Goal: Task Accomplishment & Management: Manage account settings

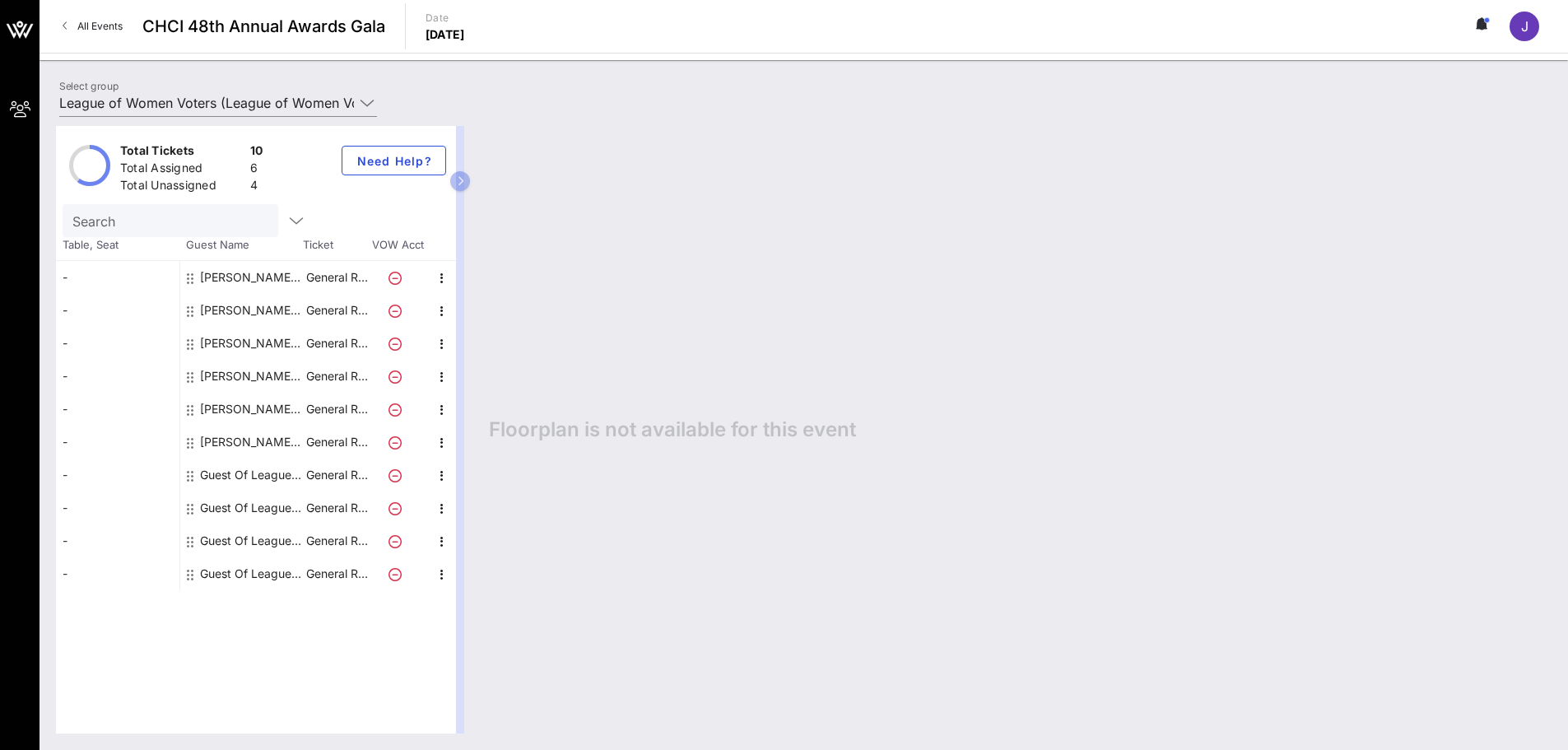
click at [247, 471] on div "Guest Of League of Women Voters" at bounding box center [252, 474] width 103 height 33
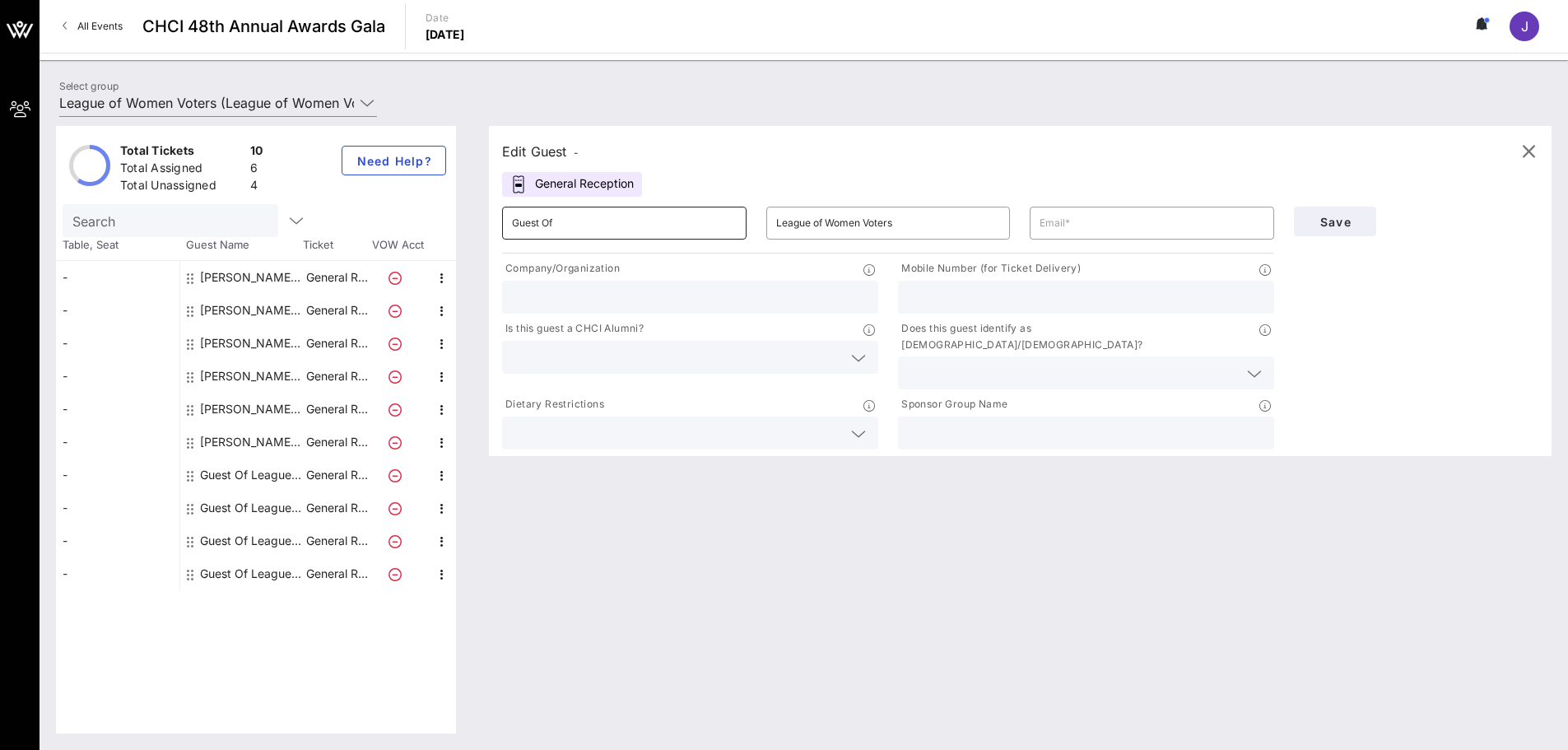
click at [619, 223] on input "Guest Of" at bounding box center [623, 223] width 224 height 26
click at [254, 476] on div "Guest Of League of Women Voters" at bounding box center [252, 474] width 103 height 33
type input "Guest Of"
click at [1115, 223] on input "text" at bounding box center [1151, 223] width 224 height 26
paste input "[EMAIL_ADDRESS][DOMAIN_NAME]"
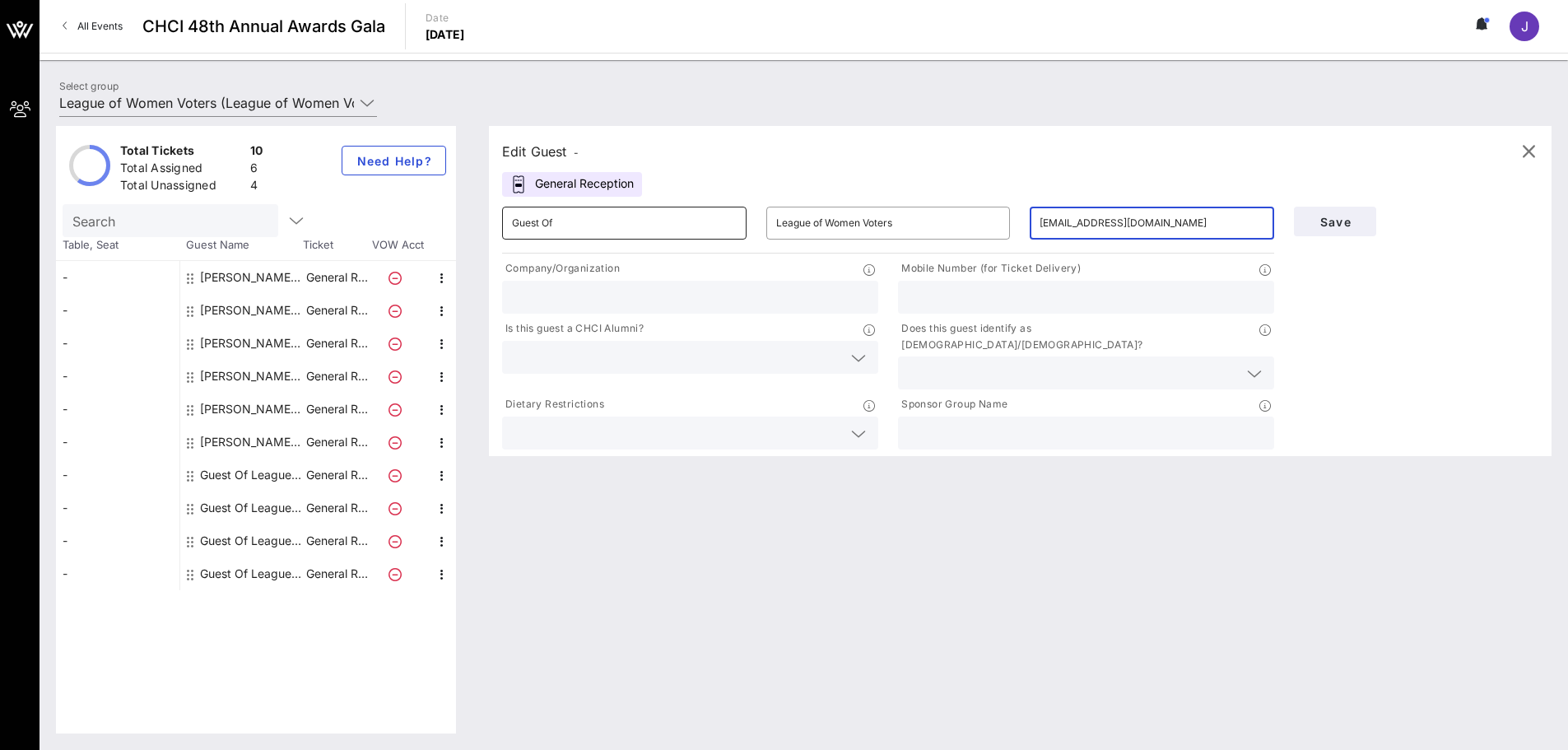
type input "[EMAIL_ADDRESS][DOMAIN_NAME]"
click at [687, 229] on input "Guest Of" at bounding box center [623, 223] width 224 height 26
type input "G"
type input "[PERSON_NAME]"
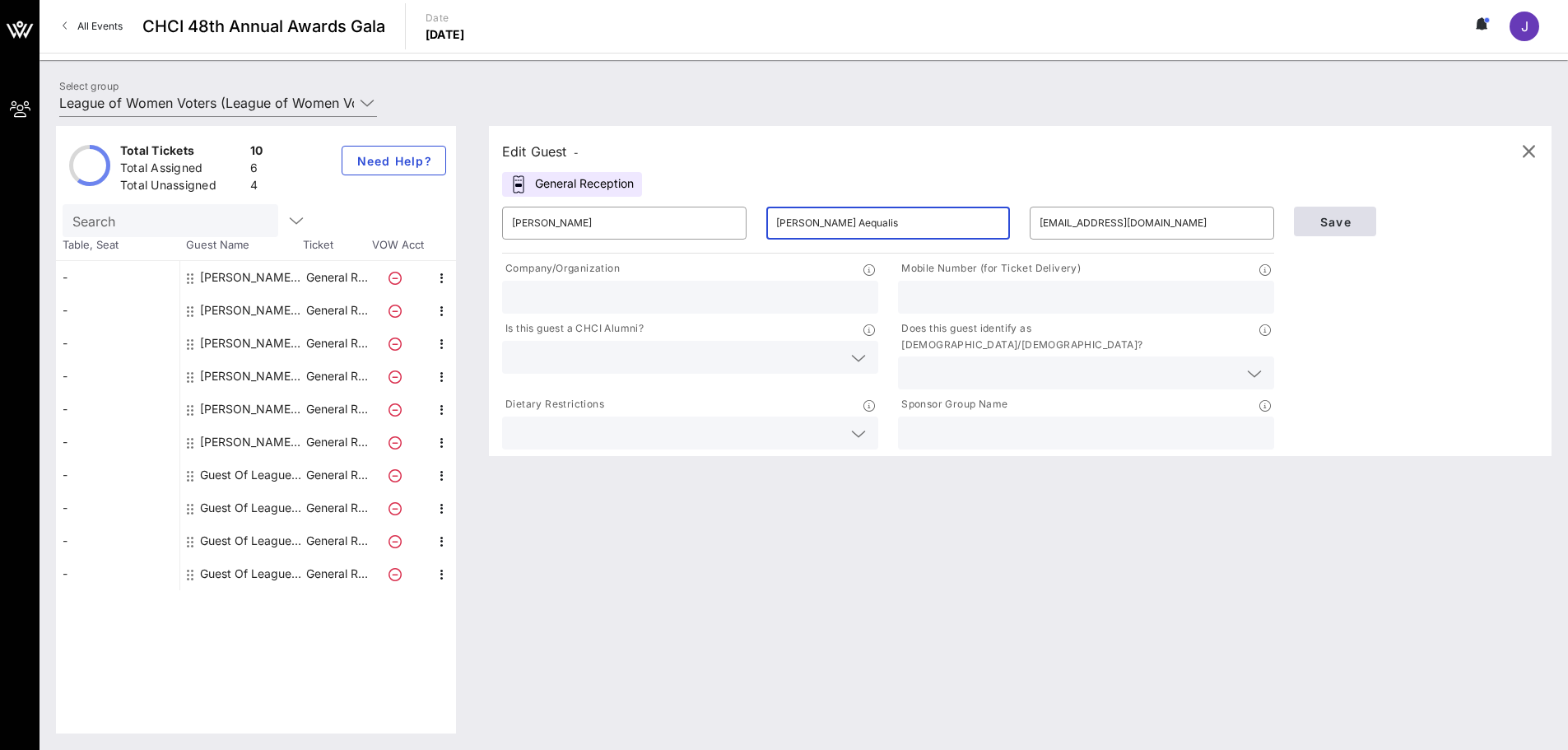
type input "[PERSON_NAME] Aequalis"
click at [1330, 217] on span "Save" at bounding box center [1335, 222] width 56 height 14
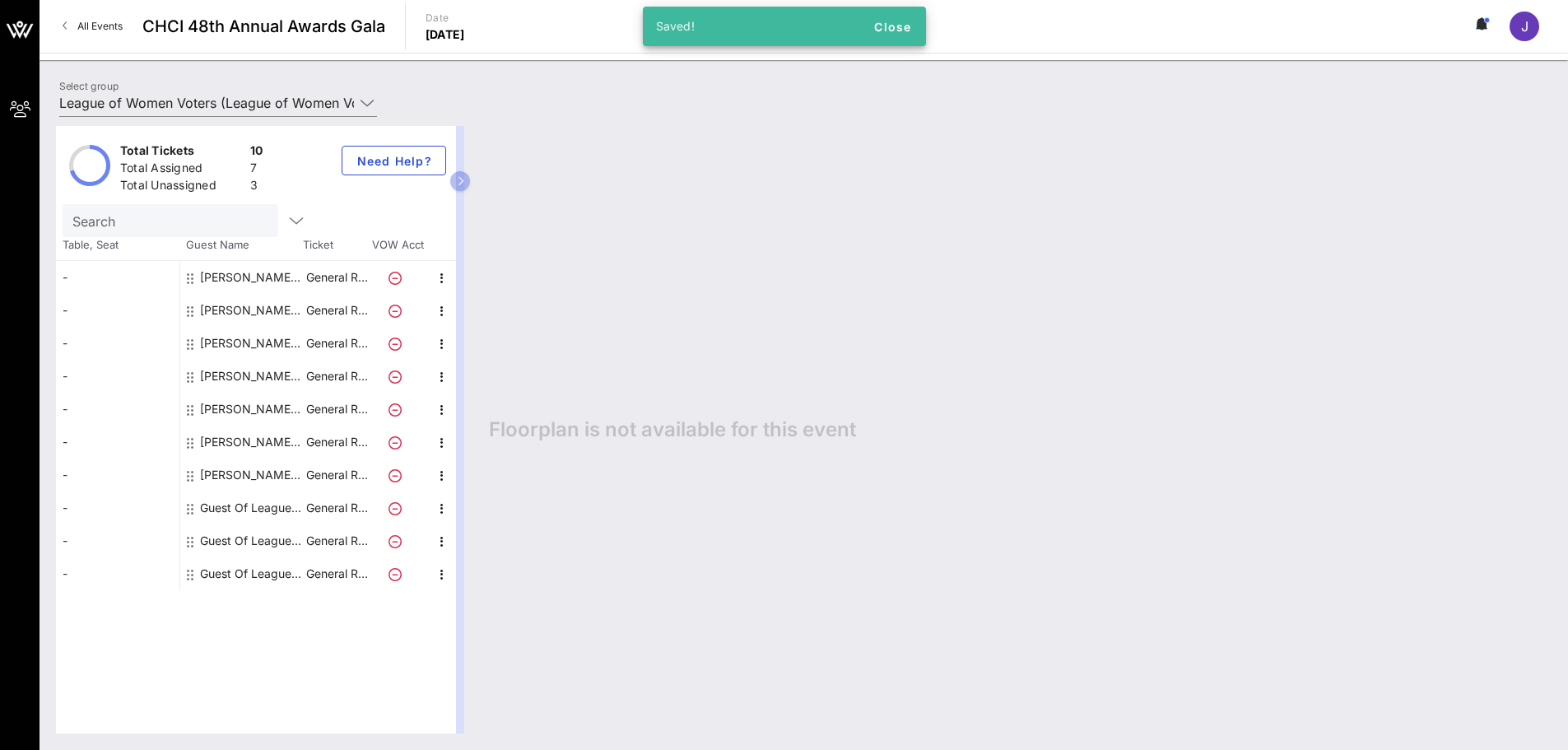
click at [254, 500] on div "Guest Of League of Women Voters" at bounding box center [252, 507] width 103 height 33
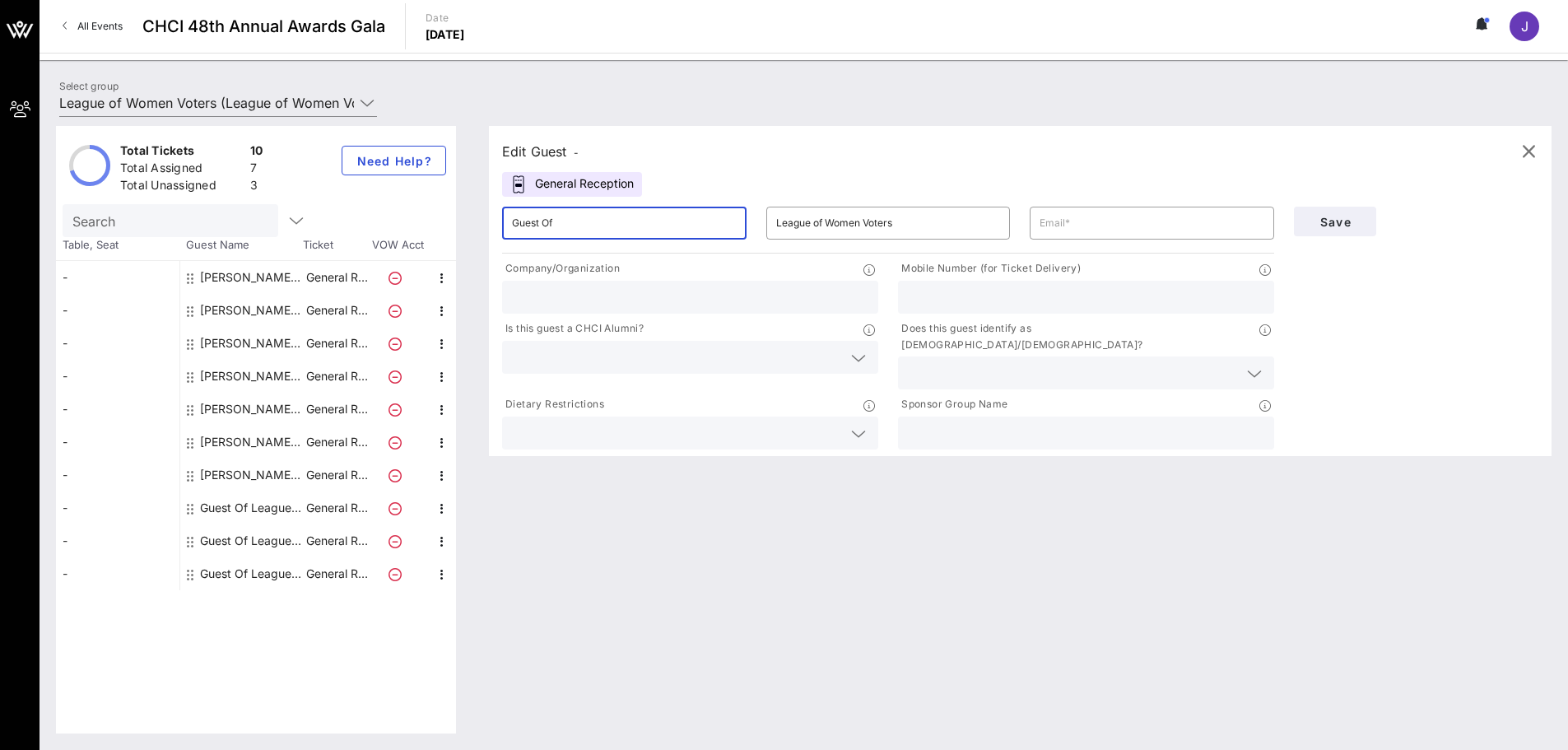
click at [632, 221] on input "Guest Of" at bounding box center [623, 223] width 224 height 26
drag, startPoint x: 632, startPoint y: 221, endPoint x: 421, endPoint y: 226, distance: 211.1
click at [421, 226] on div "Total Tickets 10 Total Assigned 7 Total Unassigned 3 Need Help? Search Table, S…" at bounding box center [804, 429] width 1496 height 607
click at [591, 223] on input "[PERSON_NAME]" at bounding box center [623, 223] width 224 height 26
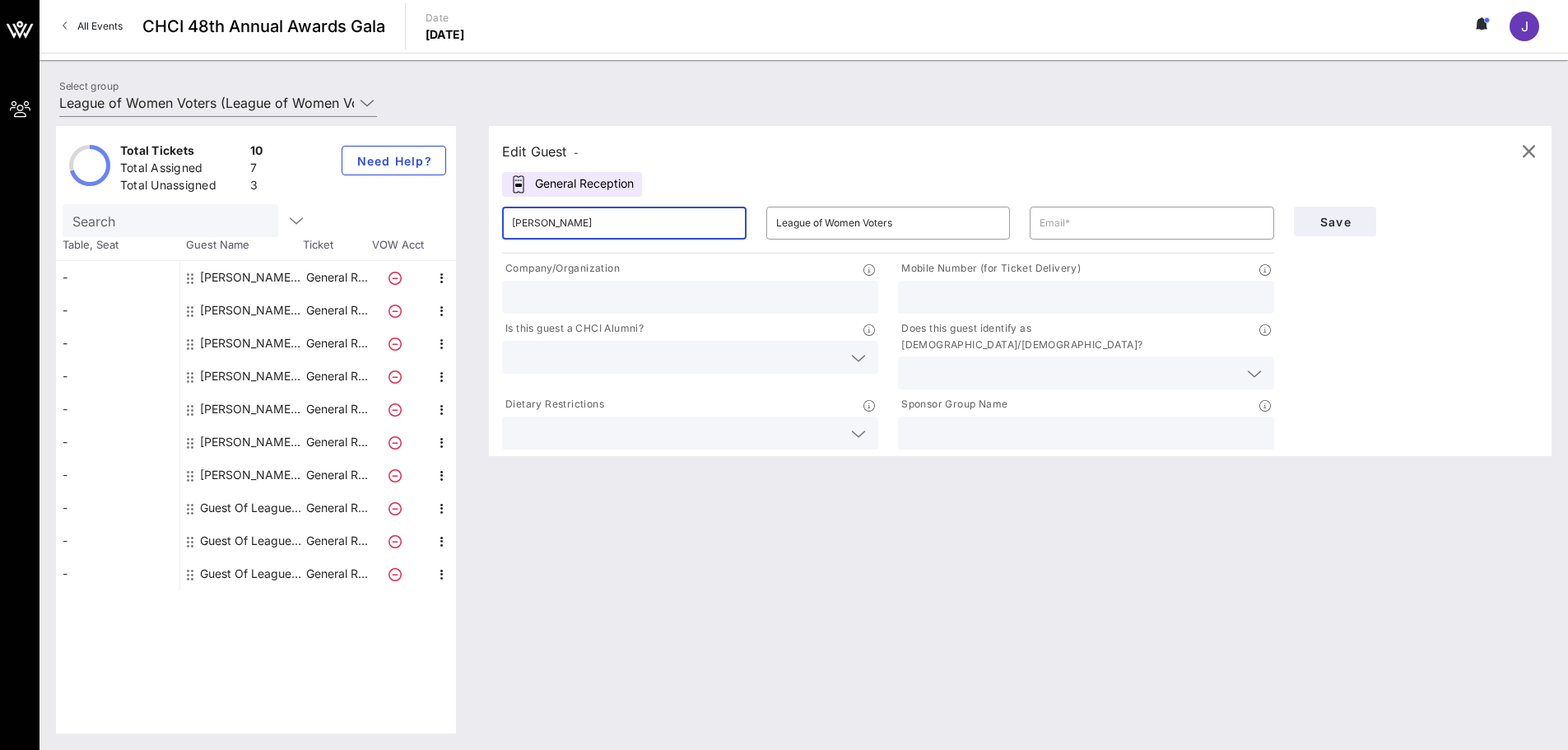
click at [591, 223] on input "[PERSON_NAME]" at bounding box center [623, 223] width 224 height 26
type input "[PERSON_NAME]"
click at [915, 221] on input "League of Women Voters" at bounding box center [888, 223] width 224 height 26
drag, startPoint x: 915, startPoint y: 221, endPoint x: 765, endPoint y: 209, distance: 150.5
click at [766, 209] on div "​ League of Women Voters" at bounding box center [888, 222] width 244 height 33
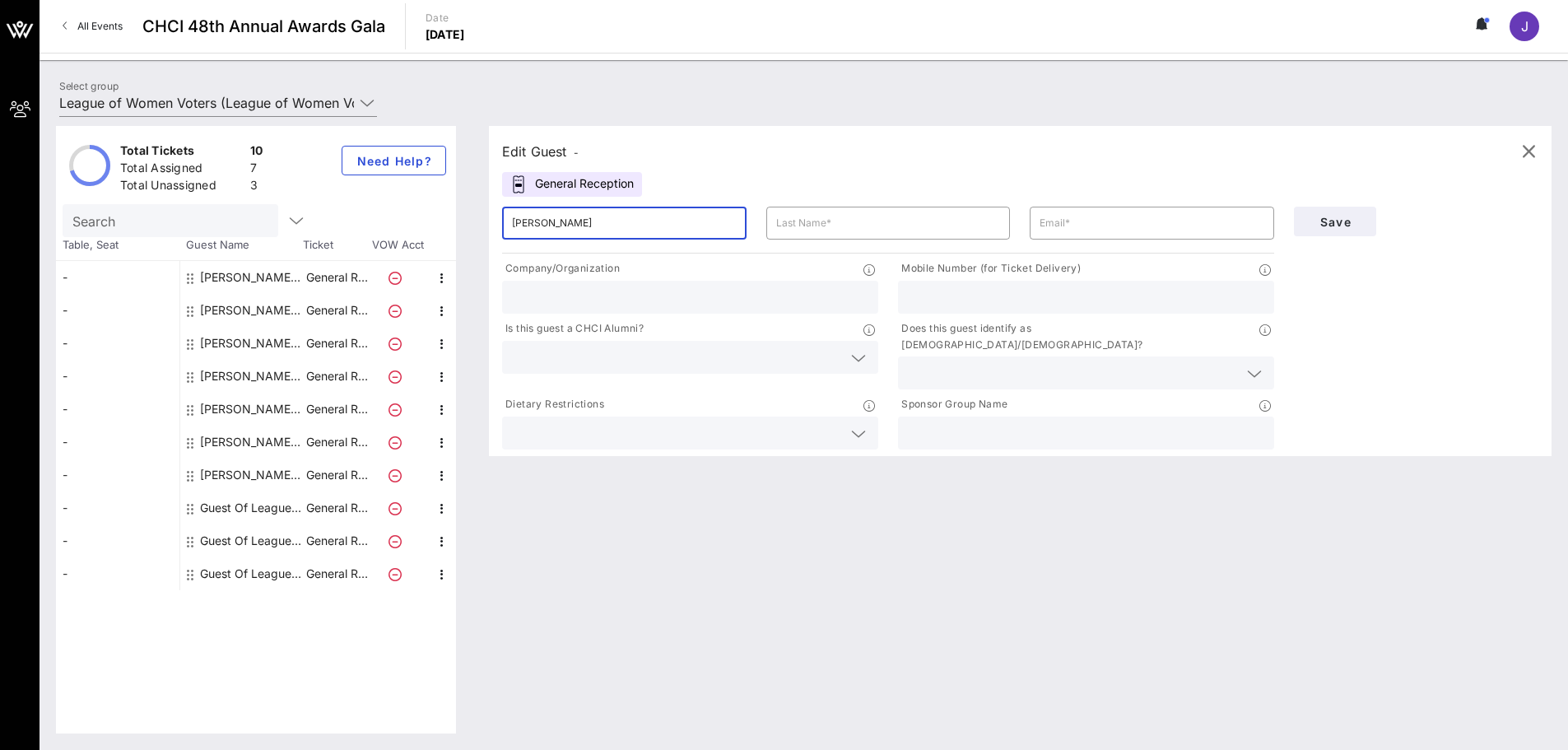
drag, startPoint x: 625, startPoint y: 222, endPoint x: 559, endPoint y: 226, distance: 66.1
click at [559, 226] on input "[PERSON_NAME]" at bounding box center [623, 223] width 224 height 26
type input "[PERSON_NAME]"
click at [904, 227] on input "text" at bounding box center [888, 223] width 224 height 26
paste input "Udelle"
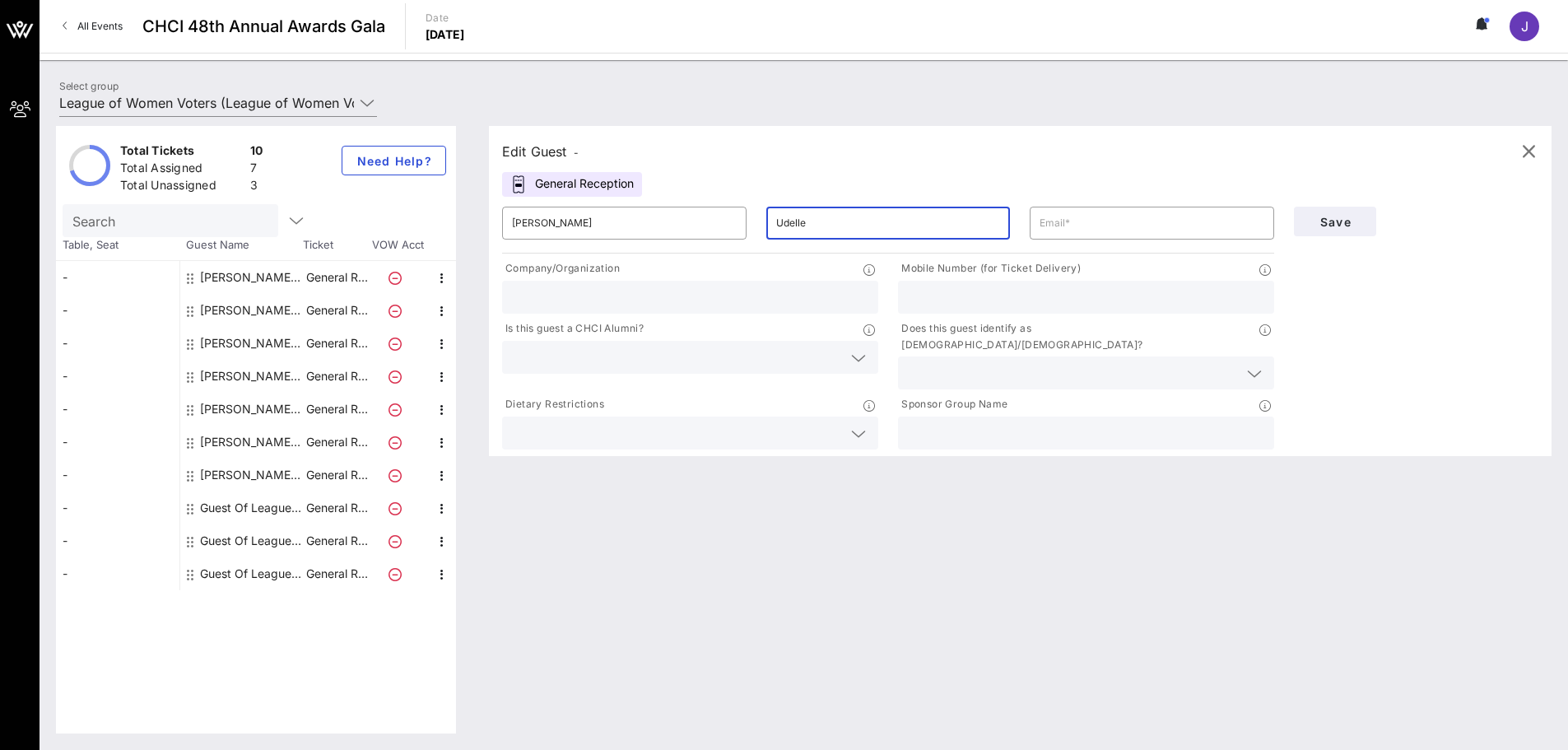
type input "Udelle"
click at [781, 297] on input "text" at bounding box center [690, 297] width 357 height 22
click at [637, 303] on input "League of Women Voters" at bounding box center [690, 297] width 357 height 22
drag, startPoint x: 646, startPoint y: 296, endPoint x: 471, endPoint y: 288, distance: 175.2
click at [471, 288] on div "Total Tickets 10 Total Assigned 7 Total Unassigned 3 Need Help? Search Table, S…" at bounding box center [804, 429] width 1496 height 607
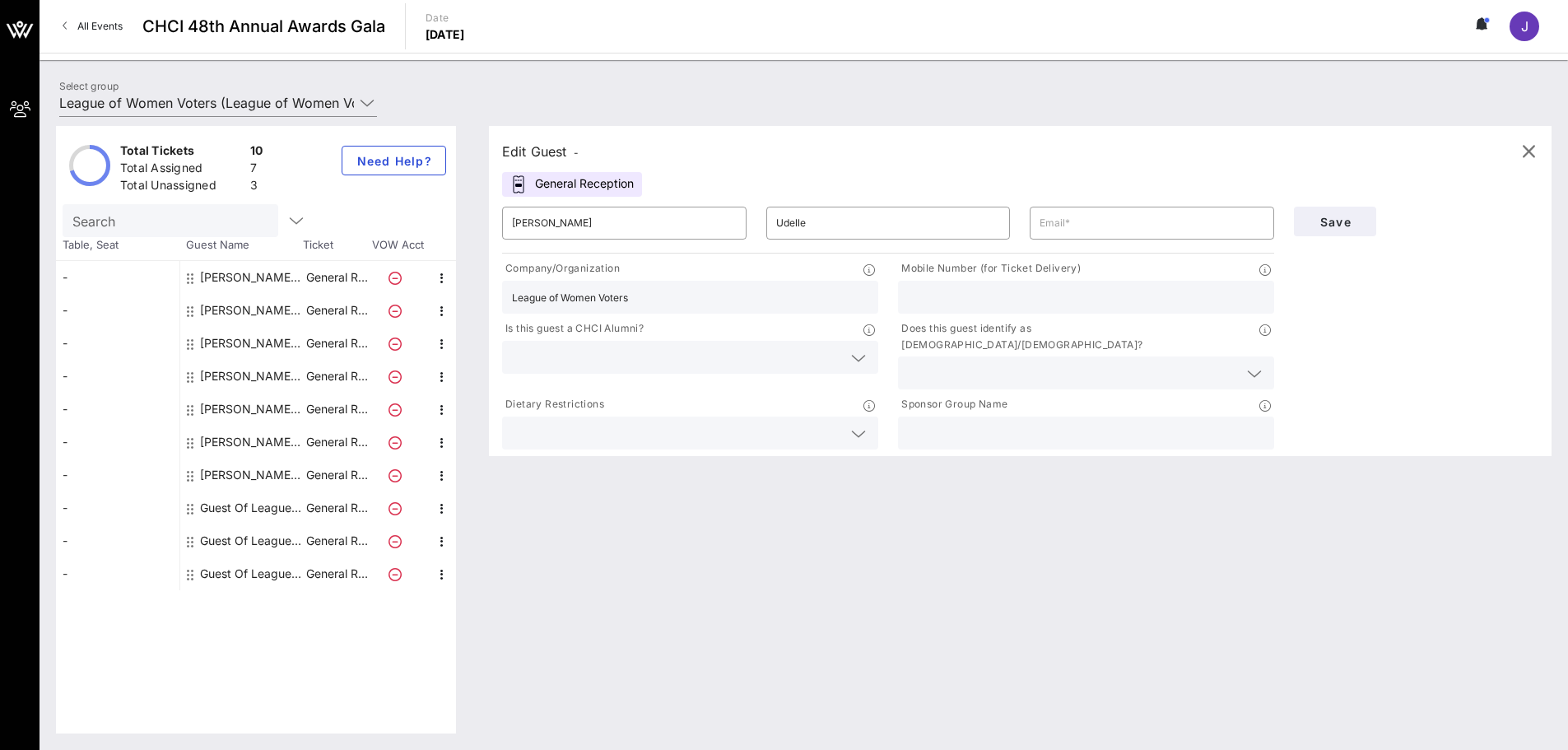
type input "League of Women Voters"
click at [1106, 417] on div at bounding box center [1086, 433] width 357 height 33
paste input "League of Women Voters"
type input "League of Women Voters"
click at [1189, 221] on input "text" at bounding box center [1151, 223] width 224 height 26
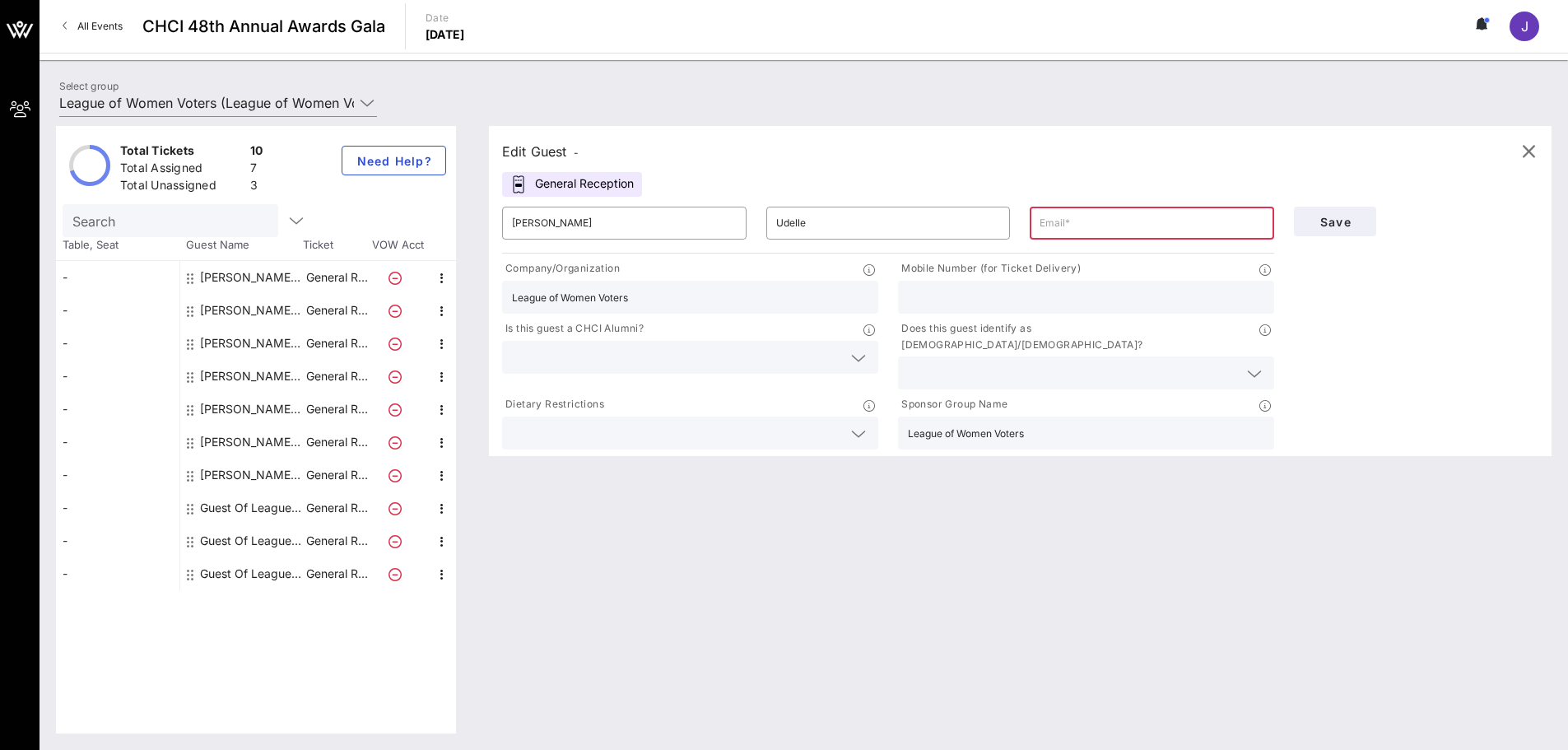
click at [1076, 223] on input "text" at bounding box center [1151, 223] width 224 height 26
paste input "[PERSON_NAME][EMAIL_ADDRESS][DOMAIN_NAME]"
type input "[PERSON_NAME][EMAIL_ADDRESS][DOMAIN_NAME]"
click at [1330, 219] on span "Save" at bounding box center [1335, 222] width 56 height 14
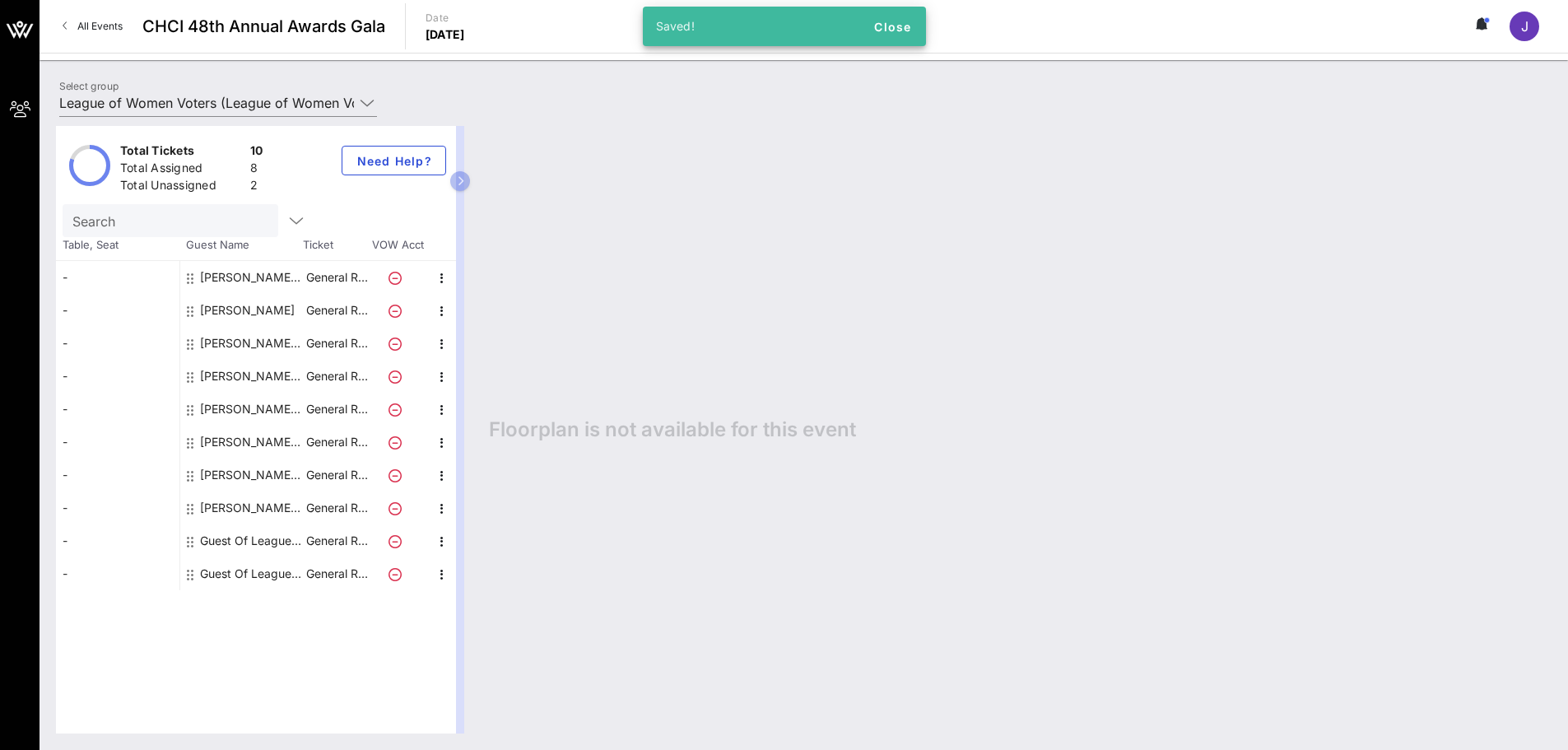
click at [241, 410] on div "[PERSON_NAME] Aequalis" at bounding box center [252, 408] width 103 height 33
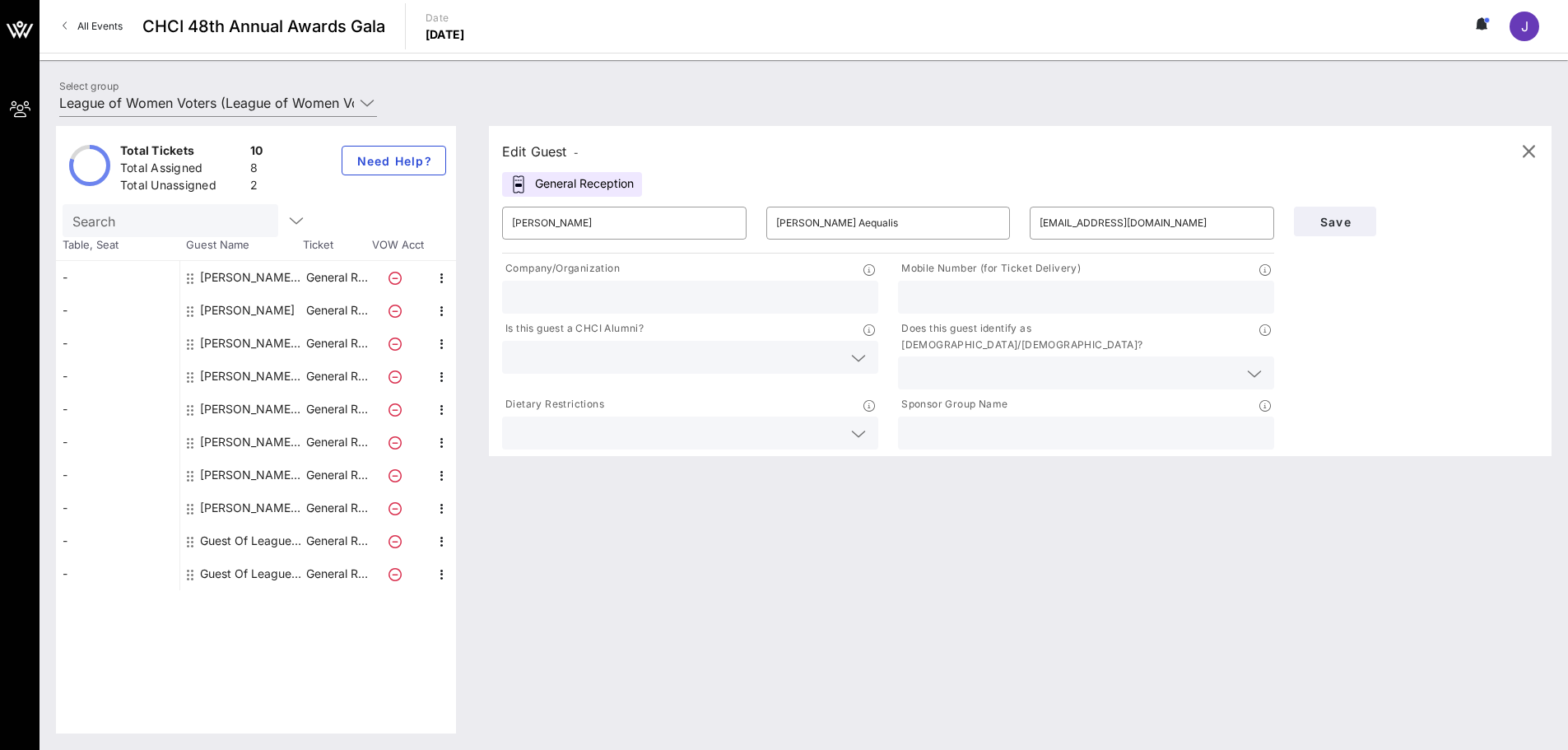
click at [709, 300] on input "text" at bounding box center [690, 297] width 357 height 22
type input "League of Women Voters"
click at [256, 278] on div "[PERSON_NAME] League of Women Voters" at bounding box center [252, 277] width 103 height 33
type input "[PERSON_NAME]"
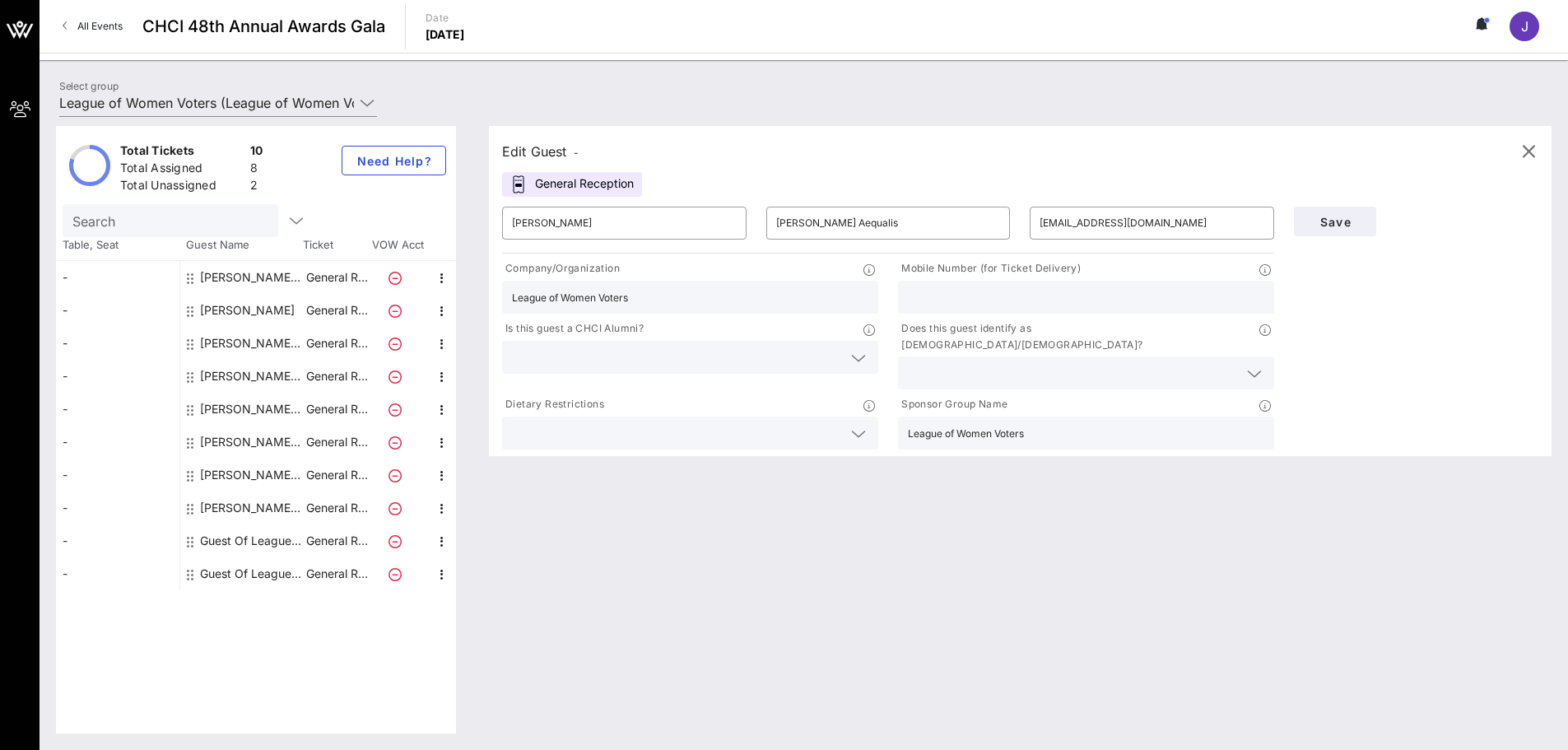
type input "League of Women Voters"
type input "[EMAIL_ADDRESS][DOMAIN_NAME]"
drag, startPoint x: 907, startPoint y: 222, endPoint x: 758, endPoint y: 220, distance: 149.0
click at [758, 220] on div "​ League of Women Voters" at bounding box center [888, 222] width 264 height 53
click at [1152, 422] on input "text" at bounding box center [1086, 433] width 357 height 22
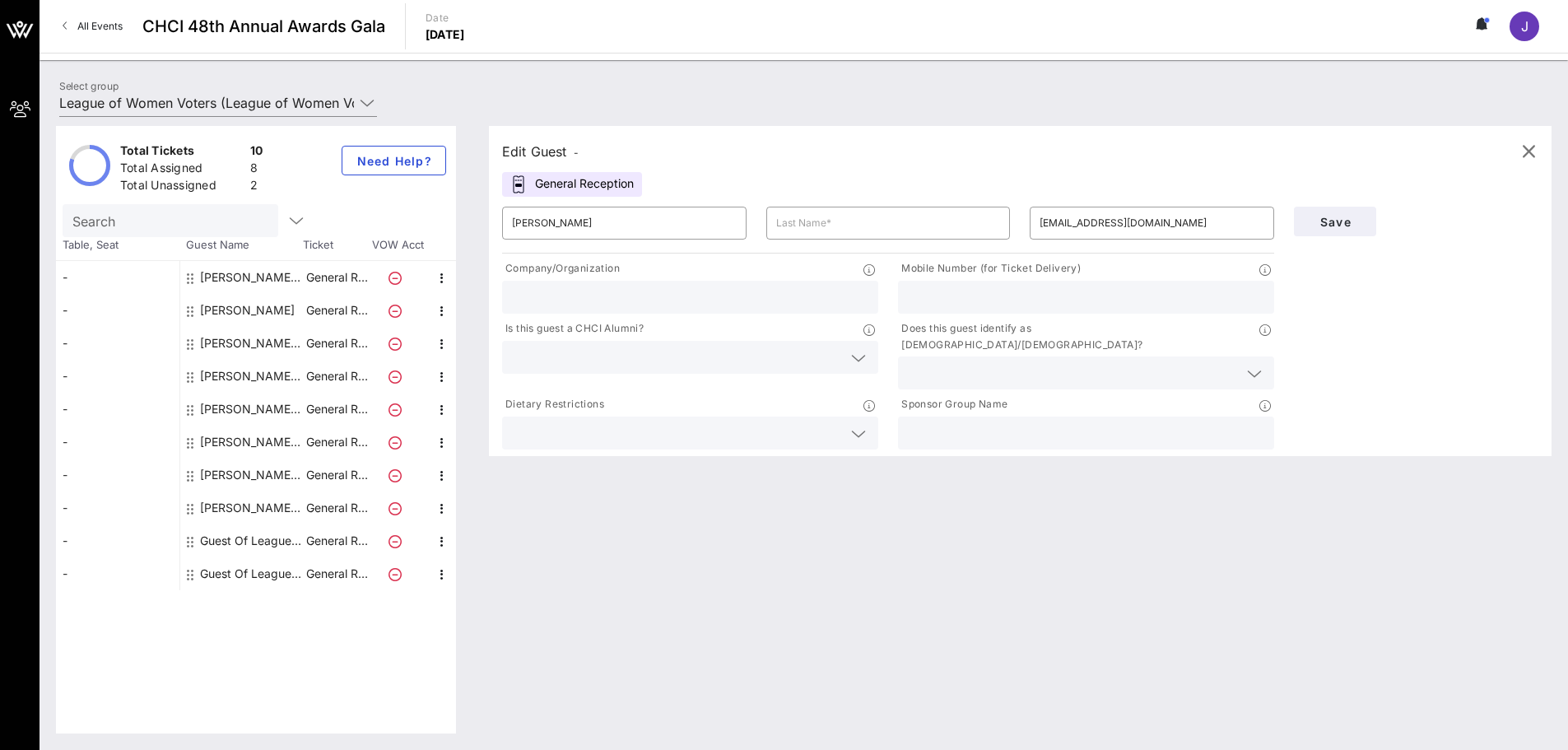
paste input "League of Women Voters"
type input "League of Women Voters"
drag, startPoint x: 576, startPoint y: 219, endPoint x: 541, endPoint y: 221, distance: 35.1
click at [541, 221] on input "[PERSON_NAME]" at bounding box center [623, 223] width 224 height 26
type input "[PERSON_NAME]"
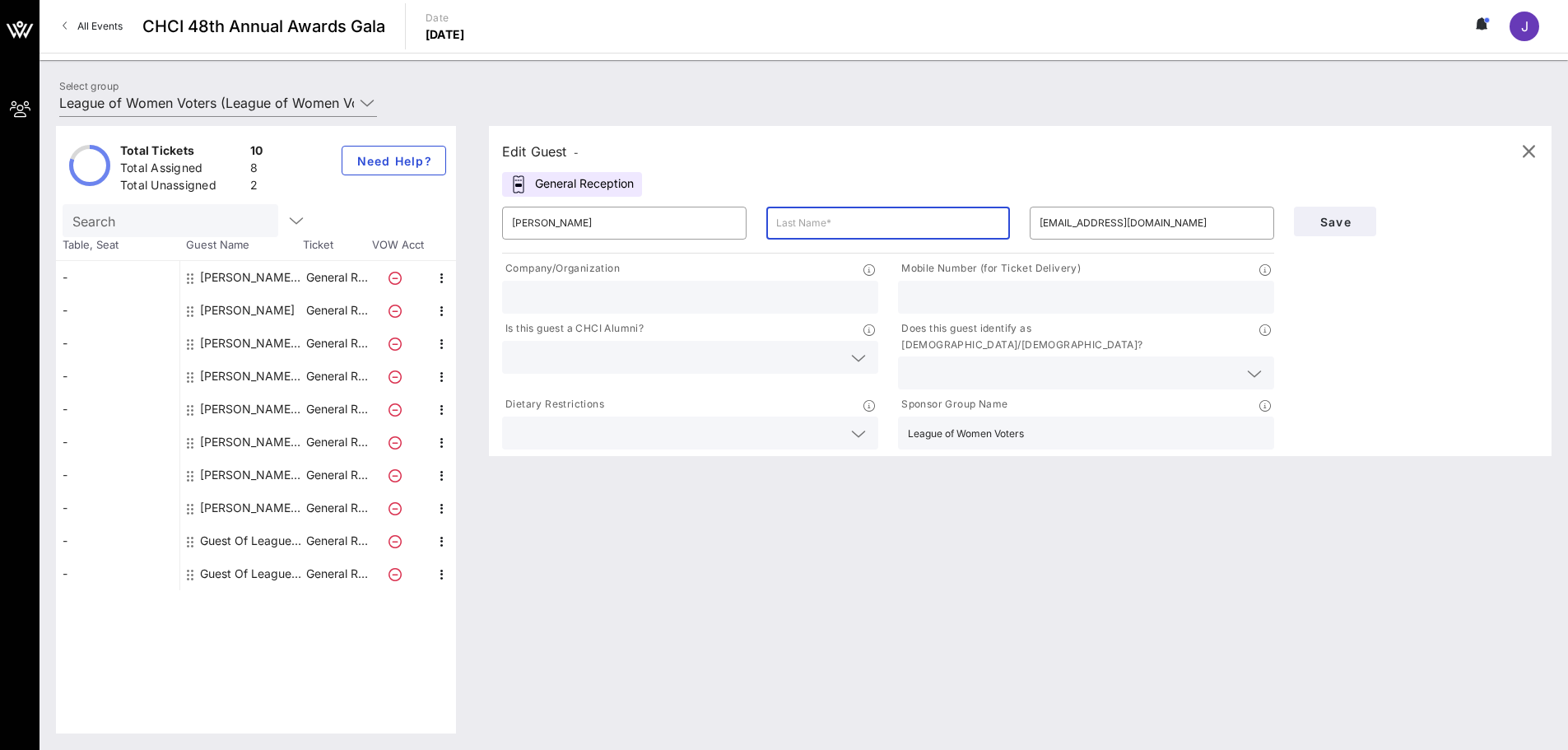
click at [859, 230] on input "text" at bounding box center [888, 223] width 224 height 26
paste input "[PERSON_NAME]"
type input "[PERSON_NAME]"
drag, startPoint x: 1053, startPoint y: 421, endPoint x: 899, endPoint y: 420, distance: 154.0
click at [899, 420] on div "League of Women Voters" at bounding box center [1085, 433] width 377 height 33
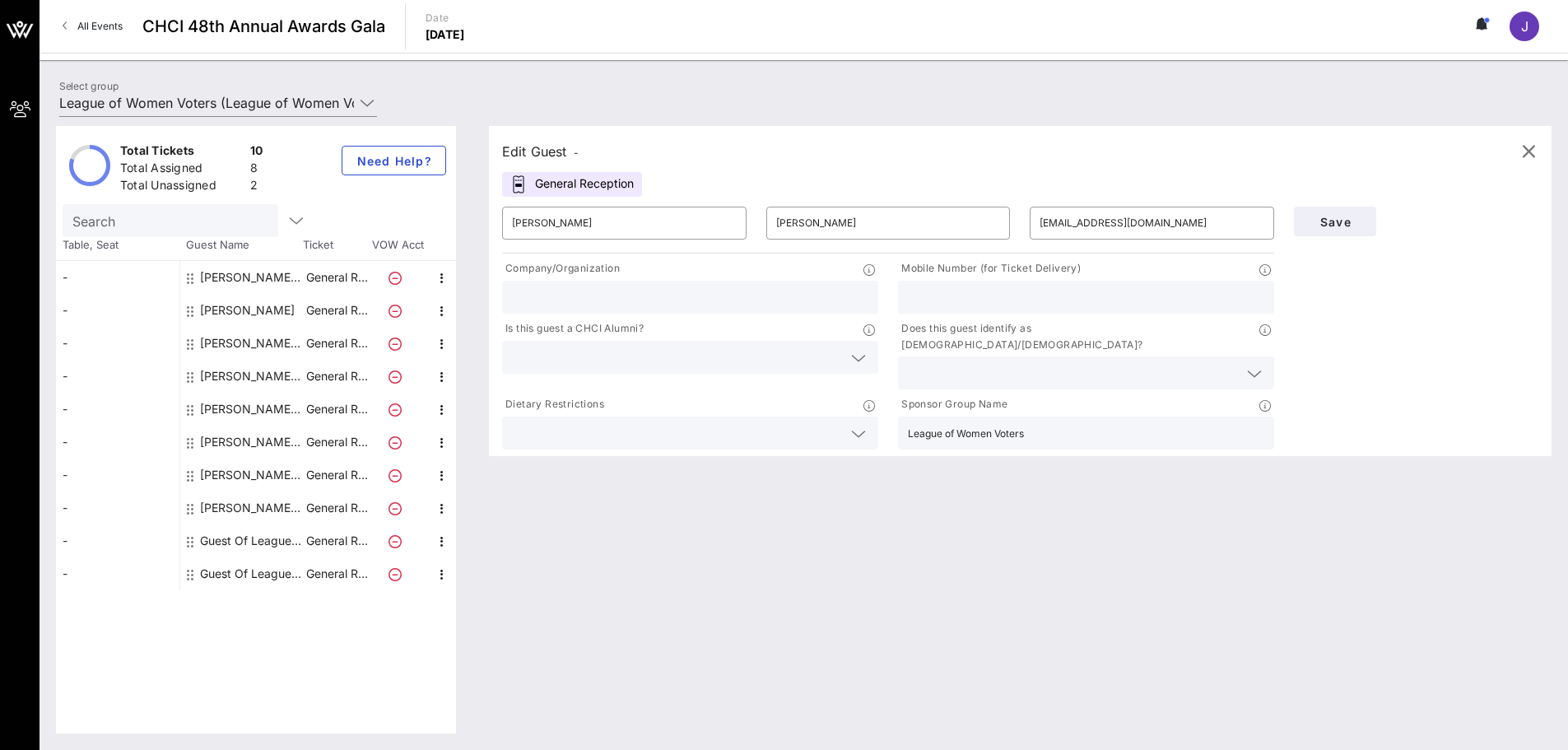
click at [693, 297] on input "text" at bounding box center [690, 297] width 357 height 22
paste input "League of Women Voters"
type input "League of Women Voters"
click at [1338, 222] on span "Save" at bounding box center [1335, 222] width 56 height 14
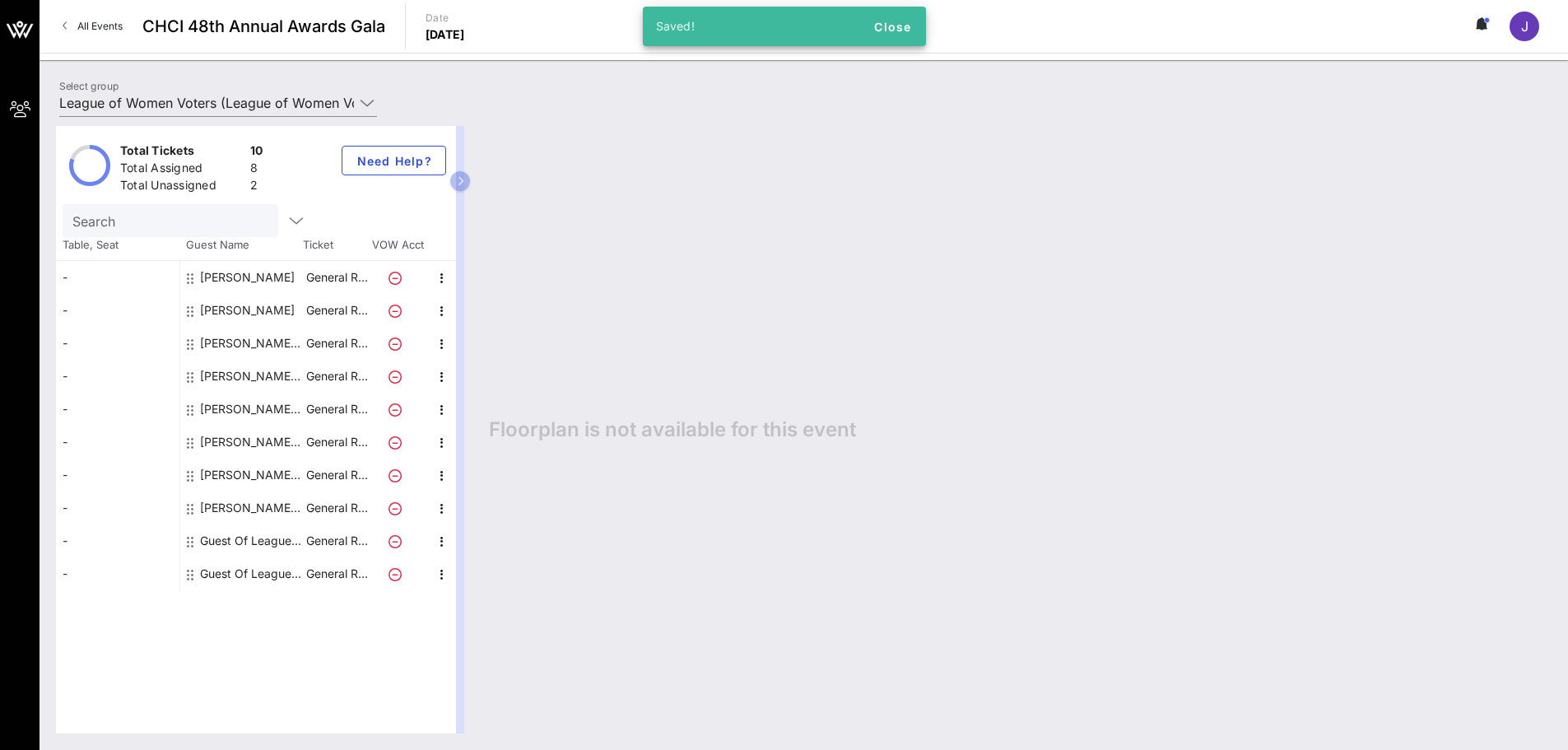
click at [273, 338] on div "[PERSON_NAME] League of Women Voters" at bounding box center [252, 343] width 103 height 33
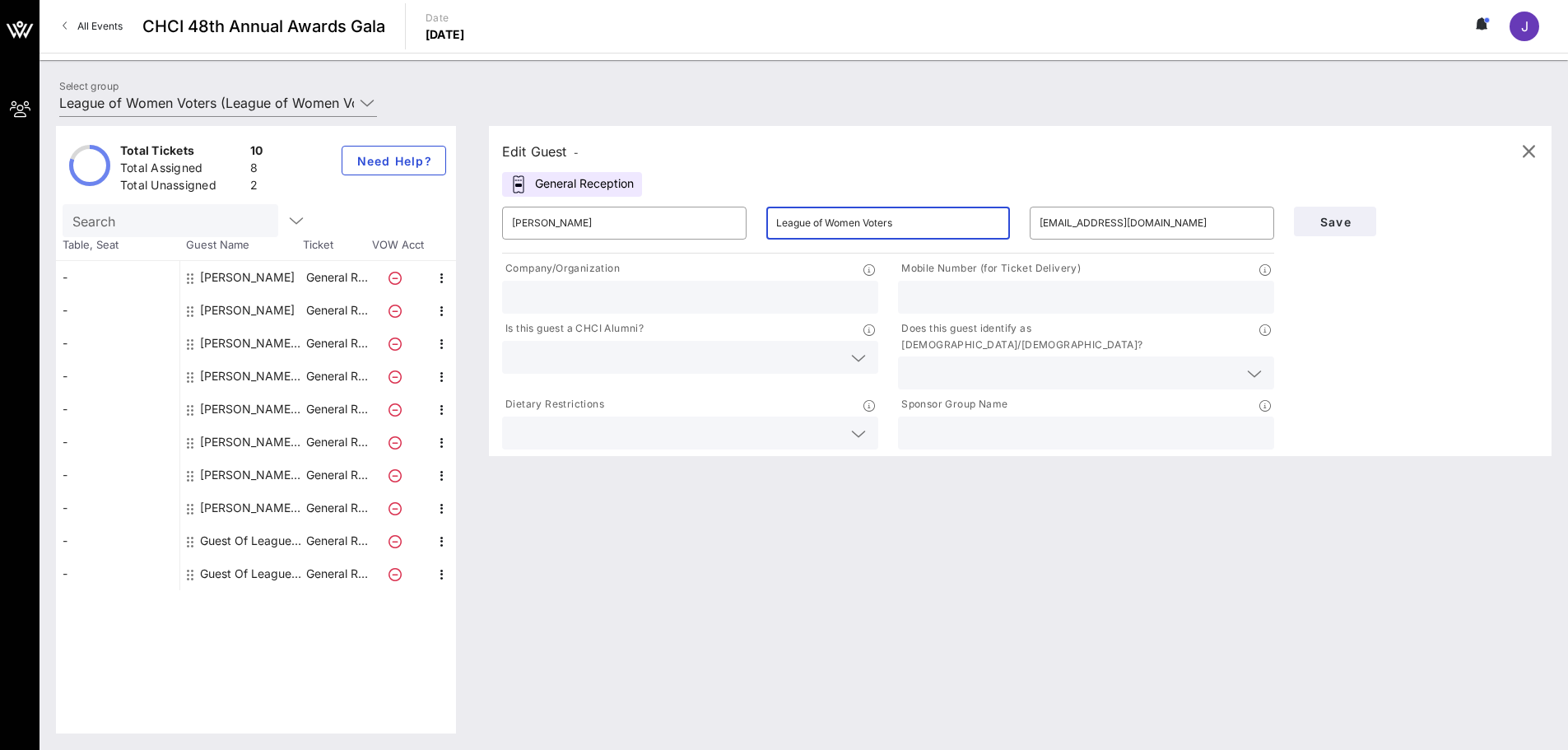
drag, startPoint x: 930, startPoint y: 227, endPoint x: 746, endPoint y: 229, distance: 184.0
click at [746, 229] on div "​ [PERSON_NAME] ​ League of Women Voters ​ [EMAIL_ADDRESS][DOMAIN_NAME]" at bounding box center [887, 222] width 792 height 53
click at [930, 422] on input "text" at bounding box center [1086, 433] width 357 height 22
paste input "League of Women Voters"
type input "League of Women Voters"
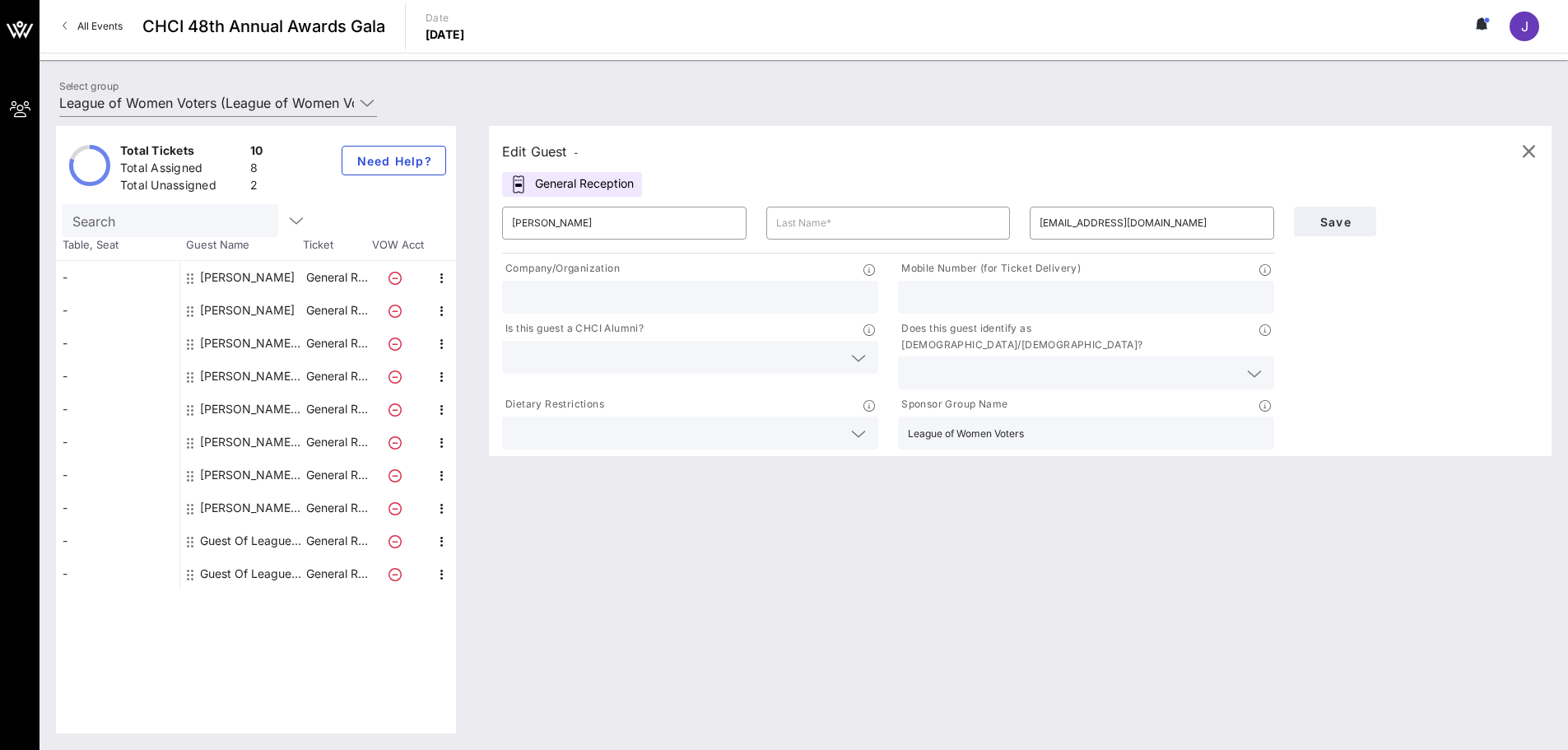
click at [674, 305] on input "text" at bounding box center [690, 297] width 357 height 22
paste input "League of Women Voters"
type input "League of Women Voters"
drag, startPoint x: 618, startPoint y: 230, endPoint x: 552, endPoint y: 230, distance: 66.0
click at [552, 230] on input "[PERSON_NAME]" at bounding box center [623, 223] width 224 height 26
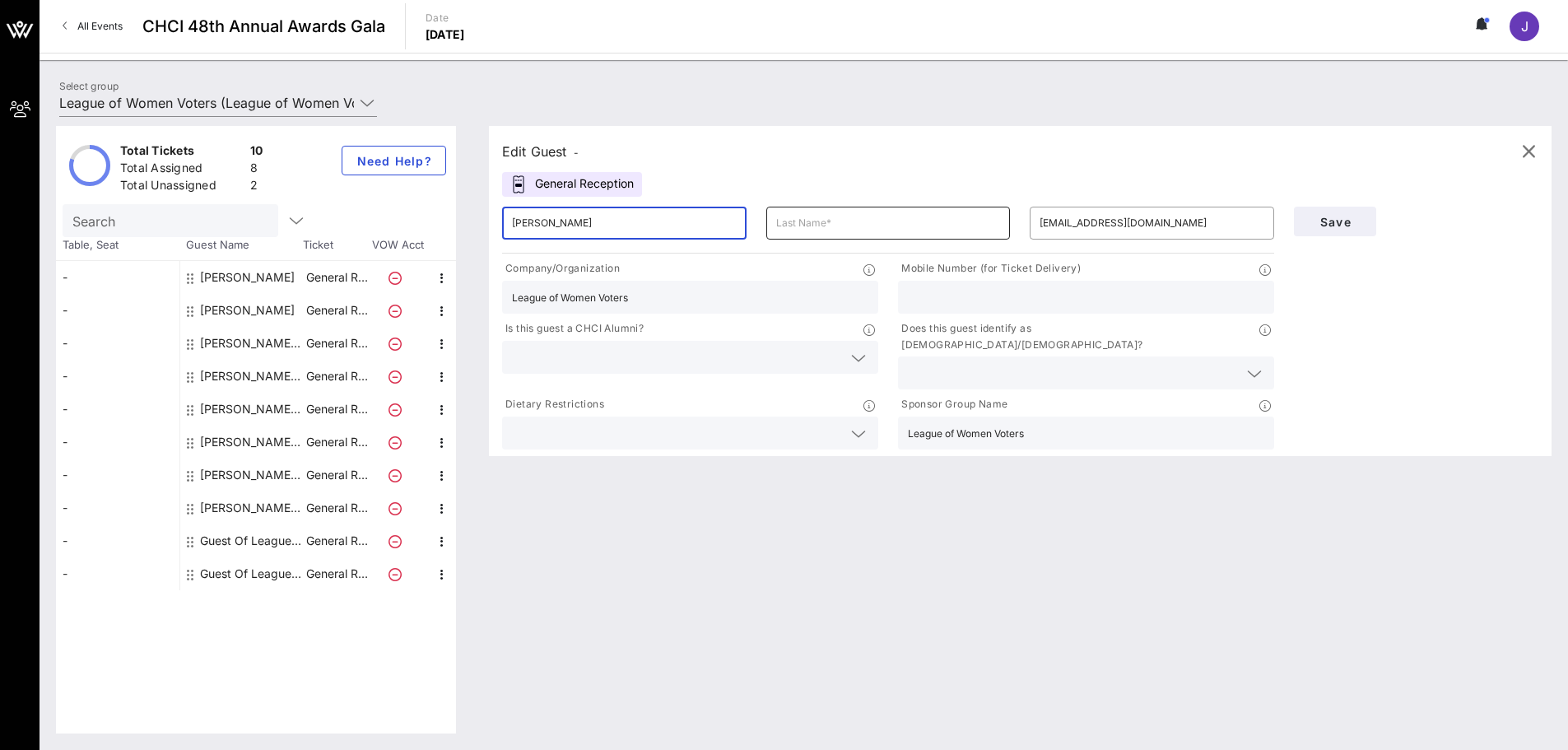
type input "[PERSON_NAME]"
click at [779, 216] on input "text" at bounding box center [888, 223] width 224 height 26
paste input "Kosolov"
type input "Kosolov"
click at [1355, 218] on span "Save" at bounding box center [1335, 222] width 56 height 14
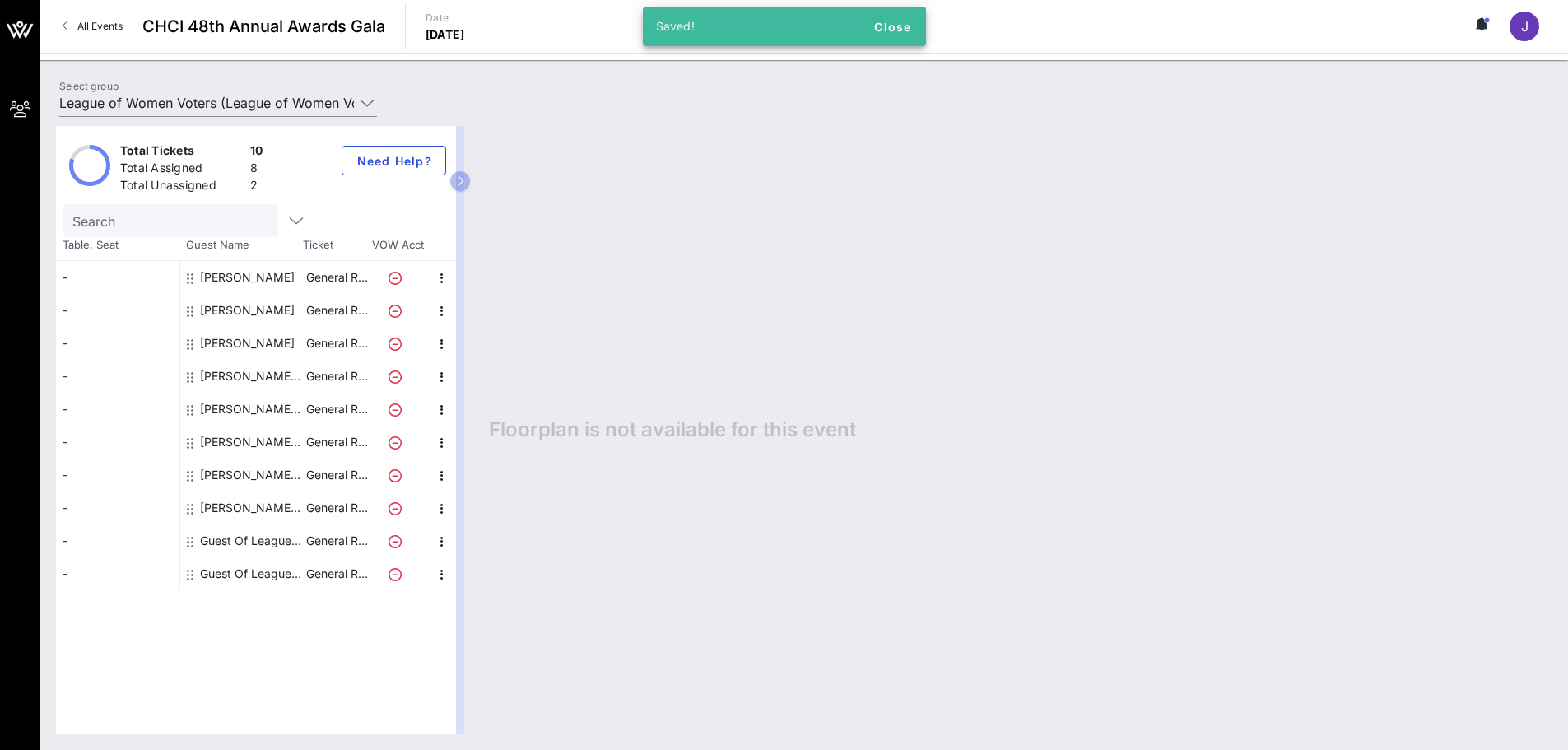
click at [266, 370] on div "[PERSON_NAME] [PERSON_NAME] League of Women Voters" at bounding box center [252, 375] width 103 height 33
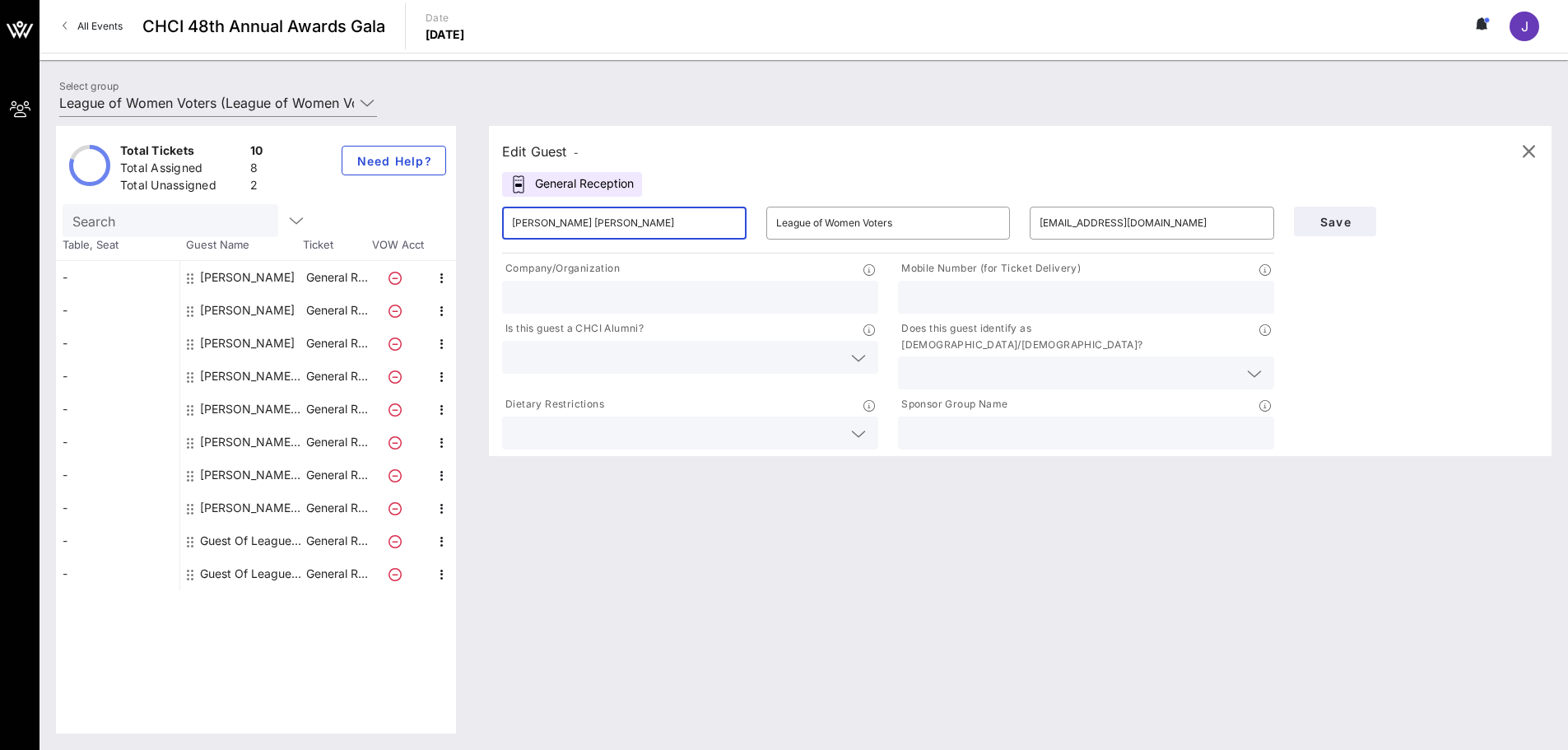
drag, startPoint x: 656, startPoint y: 226, endPoint x: 553, endPoint y: 222, distance: 103.1
click at [553, 222] on input "[PERSON_NAME] [PERSON_NAME]" at bounding box center [623, 223] width 224 height 26
drag, startPoint x: 903, startPoint y: 221, endPoint x: 770, endPoint y: 218, distance: 133.0
click at [770, 218] on div "​ League of Women Voters" at bounding box center [888, 222] width 244 height 33
click at [697, 290] on input "text" at bounding box center [690, 297] width 357 height 22
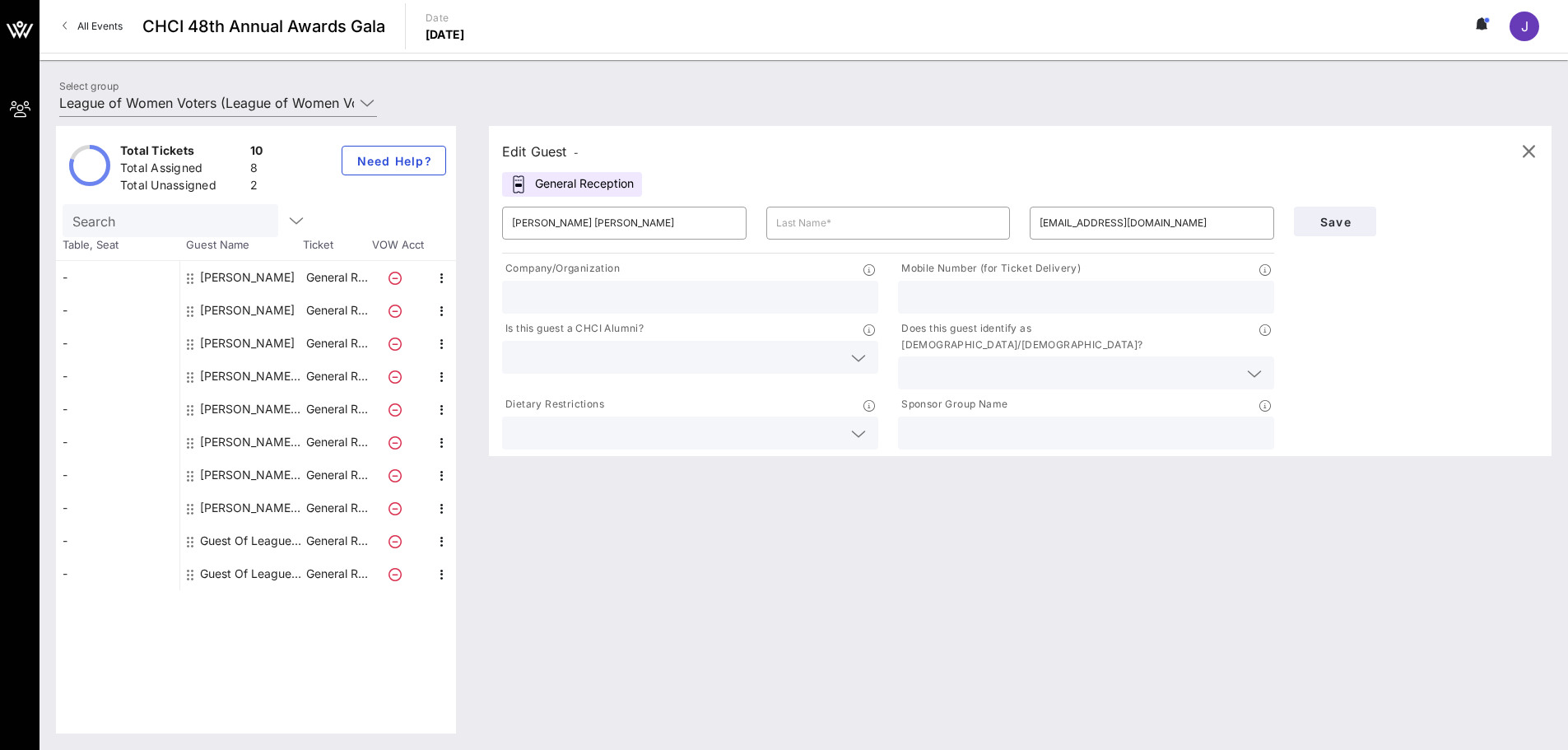
paste input "League of Women Voters"
type input "League of Women Voters"
click at [944, 422] on input "text" at bounding box center [1086, 433] width 357 height 22
paste input "League of Women Voters"
type input "League of Women Voters"
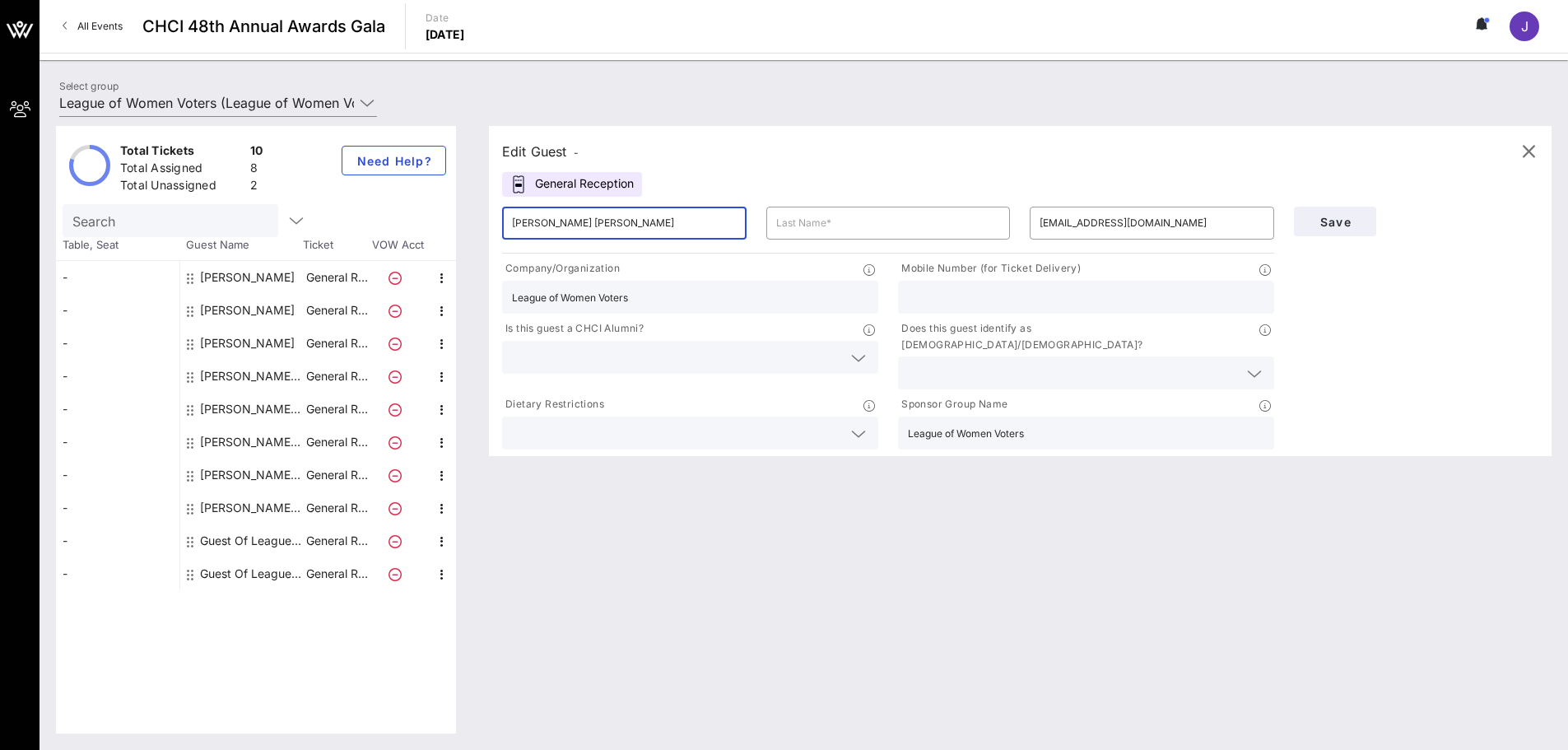
drag, startPoint x: 663, startPoint y: 224, endPoint x: 559, endPoint y: 222, distance: 104.0
click at [555, 221] on input "[PERSON_NAME] [PERSON_NAME]" at bounding box center [623, 223] width 224 height 26
type input "[PERSON_NAME]"
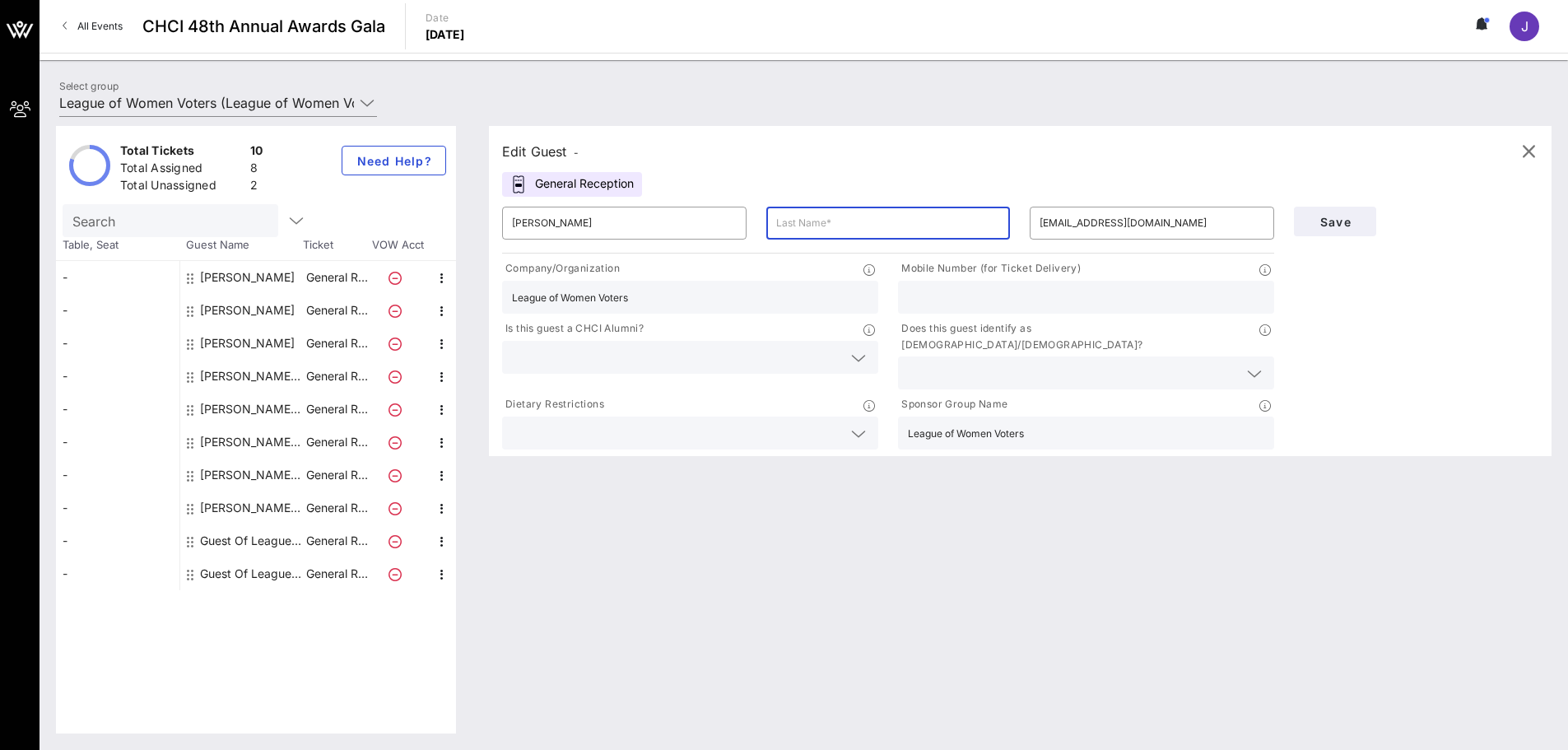
click at [849, 218] on input "text" at bounding box center [888, 223] width 224 height 26
paste input "ones Capparell"
type input "[PERSON_NAME] [PERSON_NAME]"
click at [1344, 219] on span "Save" at bounding box center [1335, 222] width 56 height 14
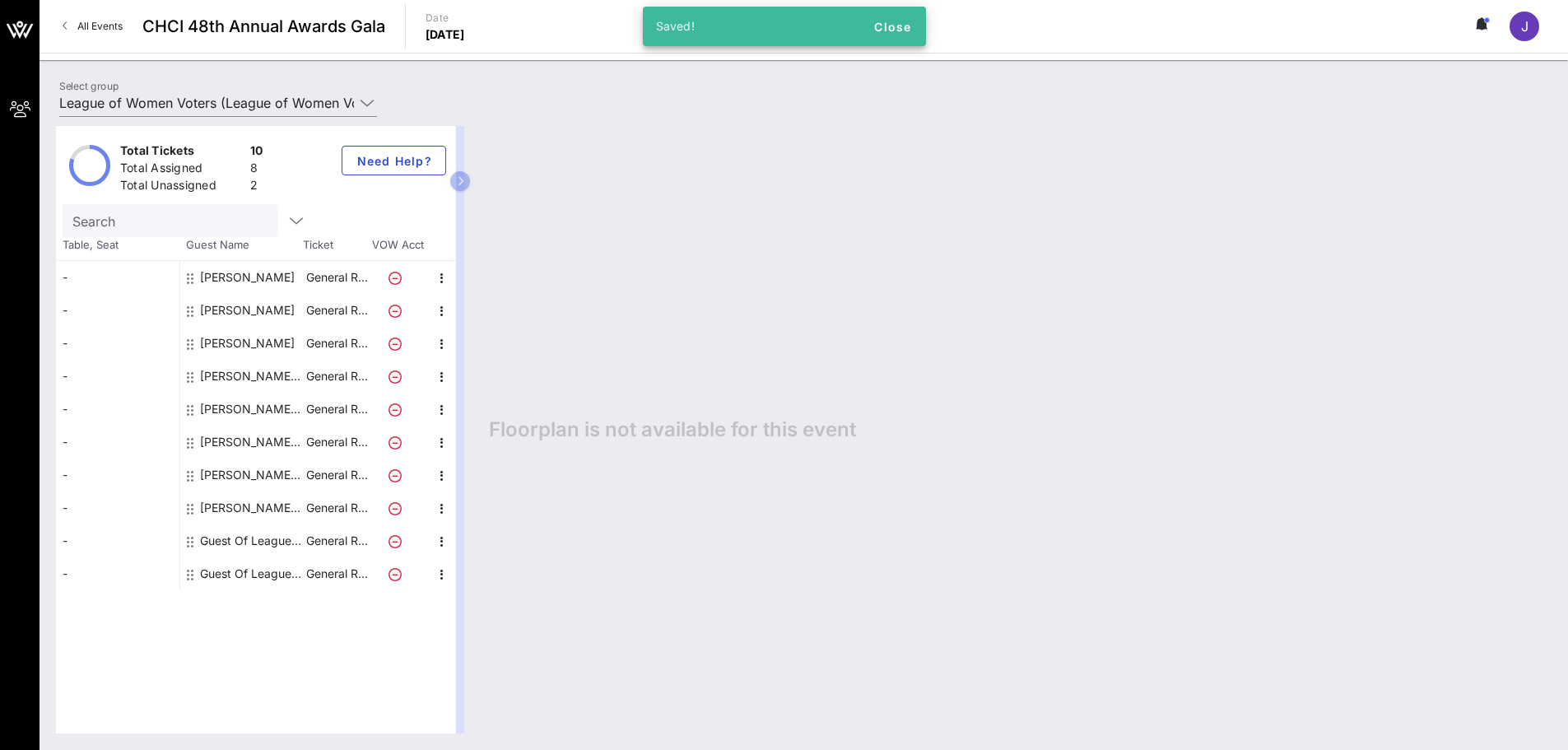
click at [241, 404] on div "[PERSON_NAME] Aequalis" at bounding box center [252, 408] width 103 height 33
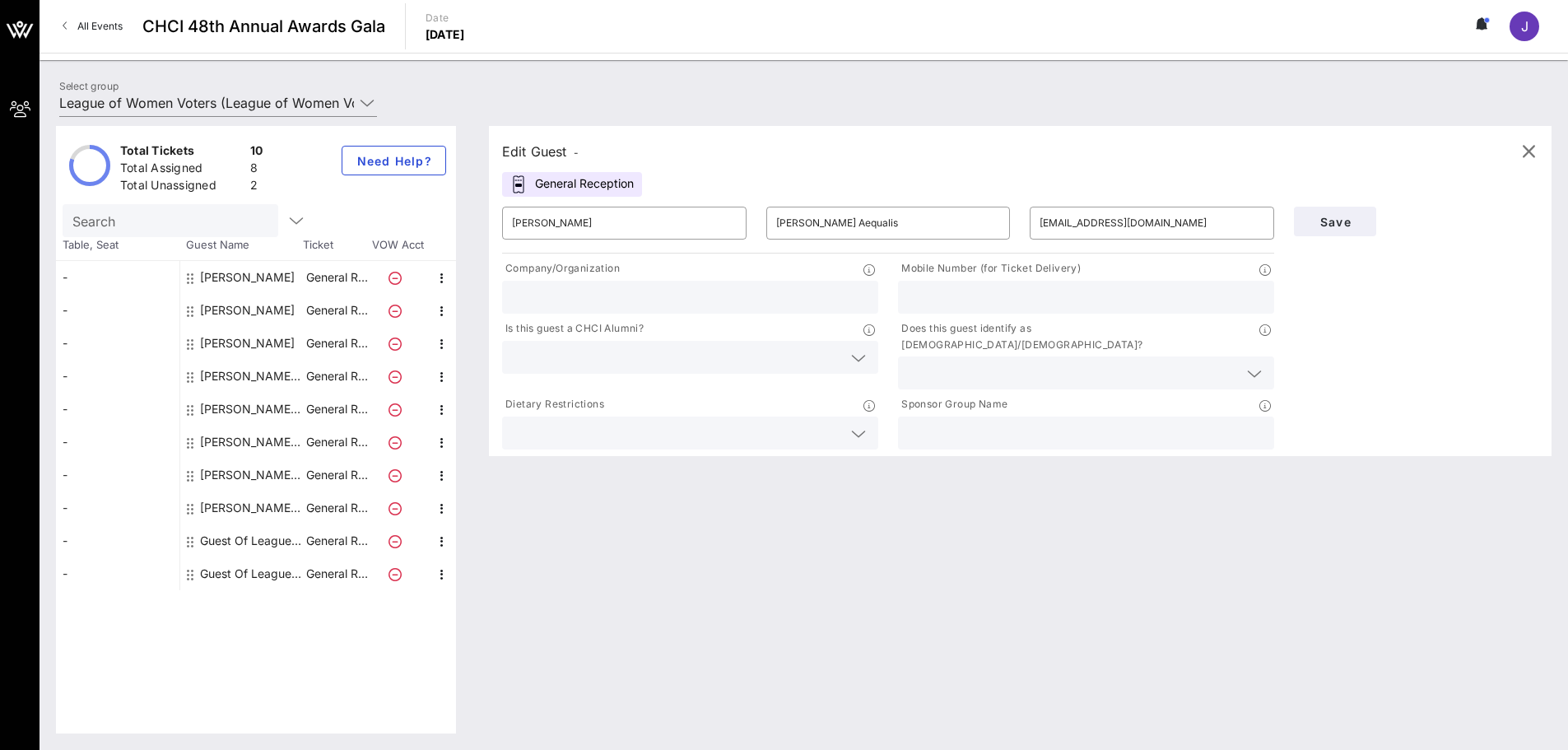
click at [765, 298] on input "text" at bounding box center [690, 297] width 357 height 22
type input "League of Women Voters"
click at [1068, 422] on input "text" at bounding box center [1086, 433] width 357 height 22
paste input "League of Women Voters"
type input "League of Women Voters"
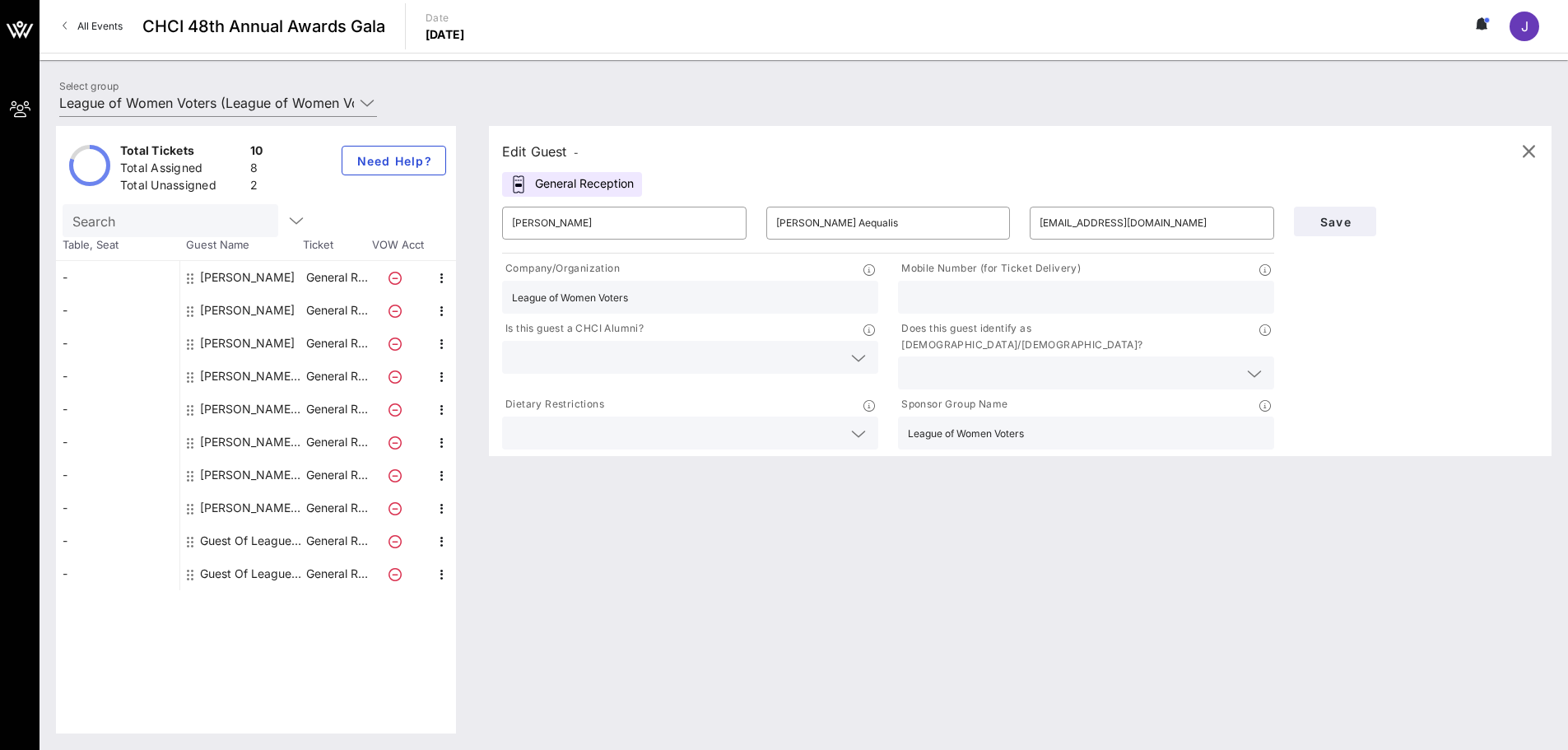
click at [241, 472] on div "[PERSON_NAME] League of Women Voters" at bounding box center [252, 474] width 103 height 33
type input "[PERSON_NAME]"
type input "League of Women Voters"
type input "[EMAIL_ADDRESS][DOMAIN_NAME]"
drag, startPoint x: 902, startPoint y: 230, endPoint x: 751, endPoint y: 237, distance: 151.2
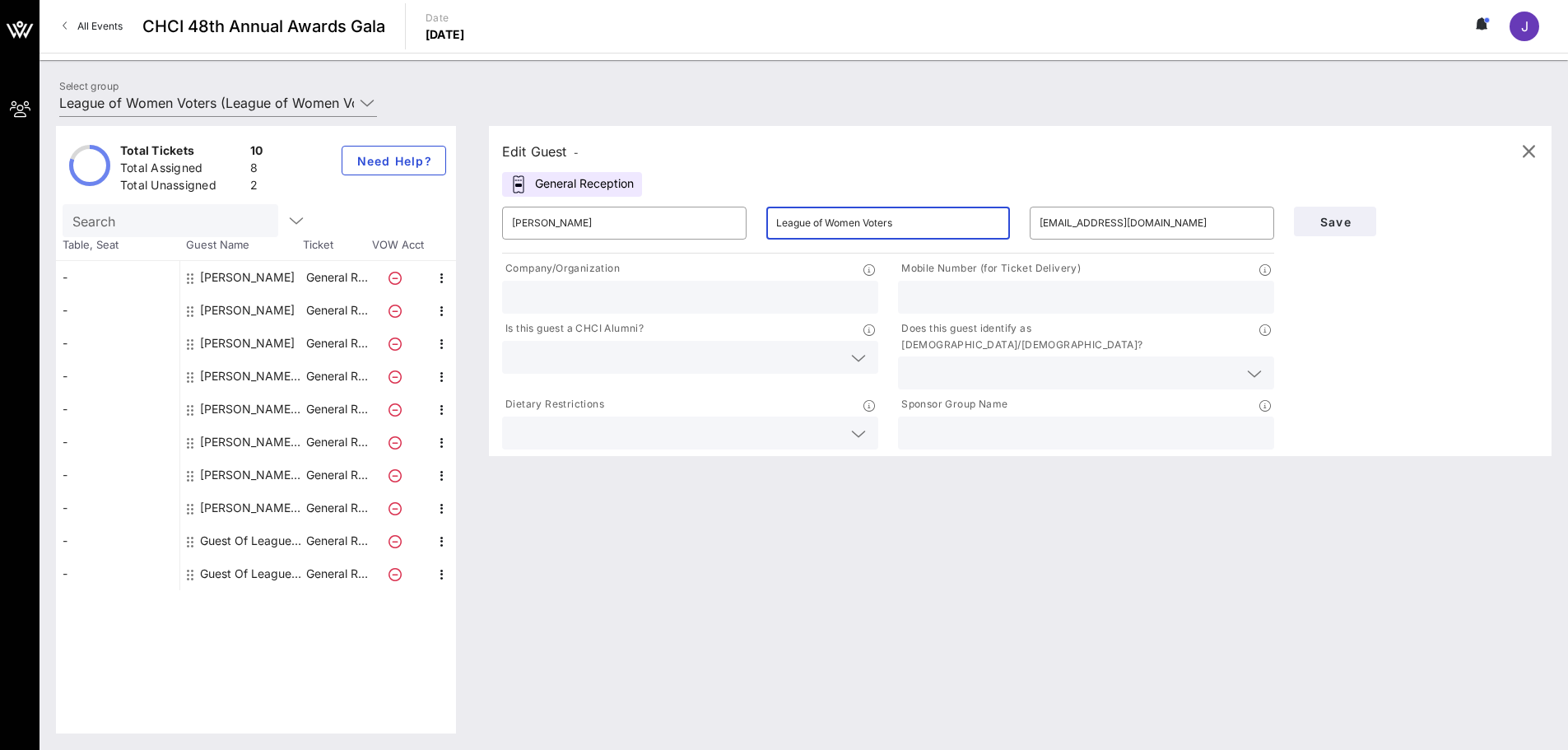
click at [751, 237] on div "​ [PERSON_NAME] ​ League of Women Voters ​ [EMAIL_ADDRESS][DOMAIN_NAME]" at bounding box center [887, 222] width 792 height 53
click at [944, 425] on input "text" at bounding box center [1086, 433] width 357 height 22
paste input "League of Women Voters"
type input "League of Women Voters"
click at [768, 308] on div at bounding box center [690, 297] width 357 height 33
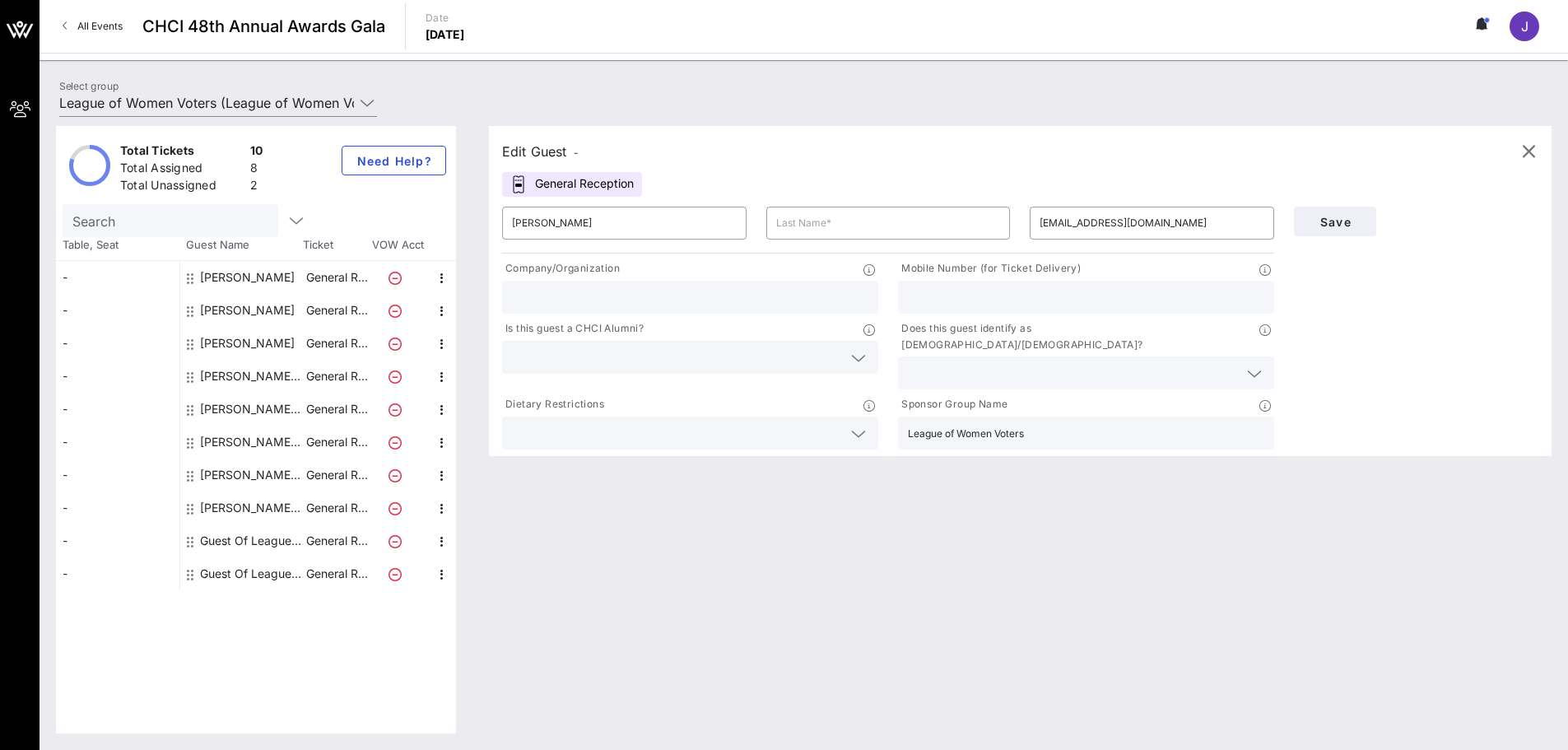
paste input "League of Women Voters"
type input "League of Women Voters"
drag, startPoint x: 603, startPoint y: 223, endPoint x: 546, endPoint y: 226, distance: 57.1
click at [546, 226] on input "[PERSON_NAME]" at bounding box center [623, 223] width 224 height 26
type input "[PERSON_NAME]"
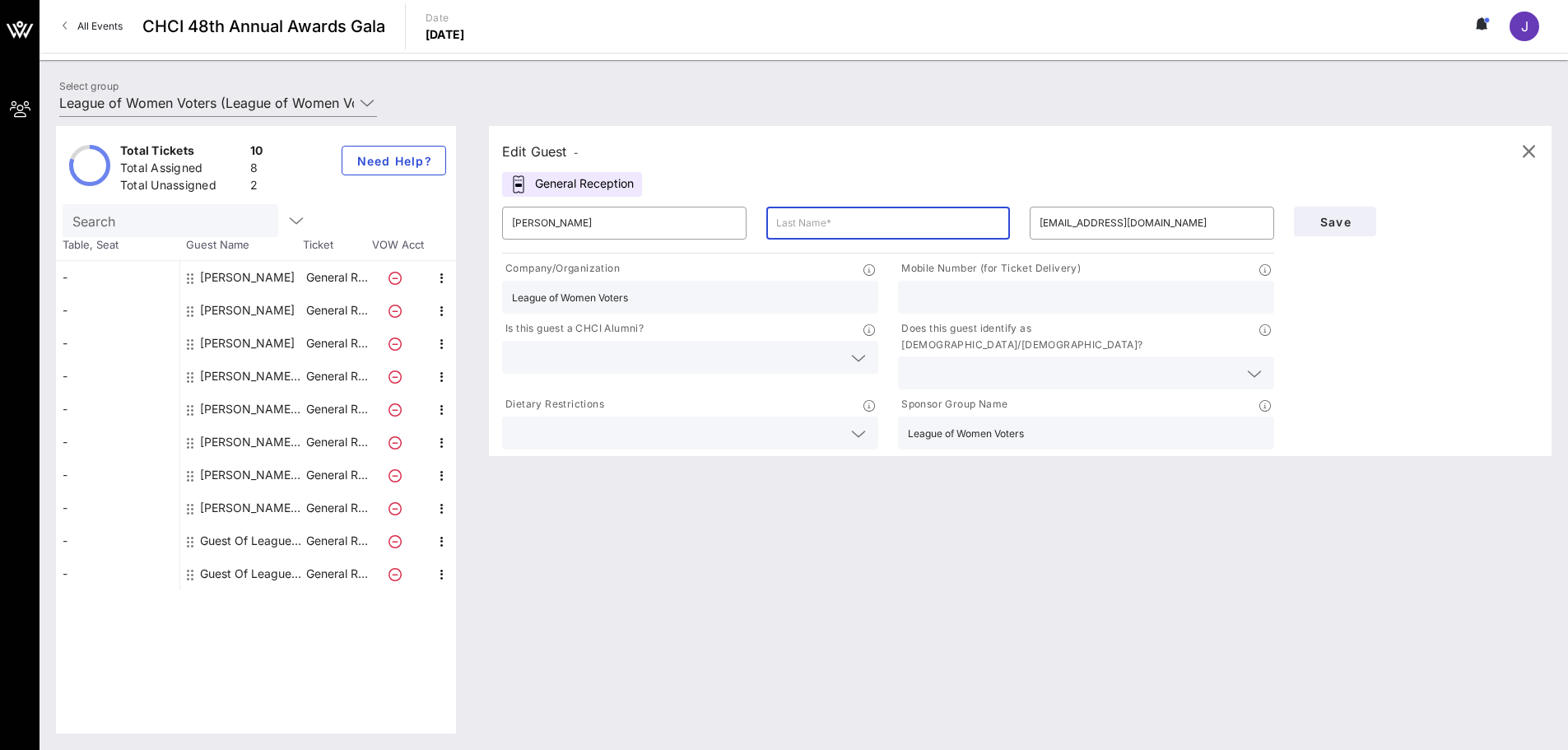
click at [807, 216] on input "text" at bounding box center [888, 223] width 224 height 26
paste input "[PERSON_NAME]"
type input "[PERSON_NAME]"
click at [1338, 229] on button "Save" at bounding box center [1335, 222] width 83 height 30
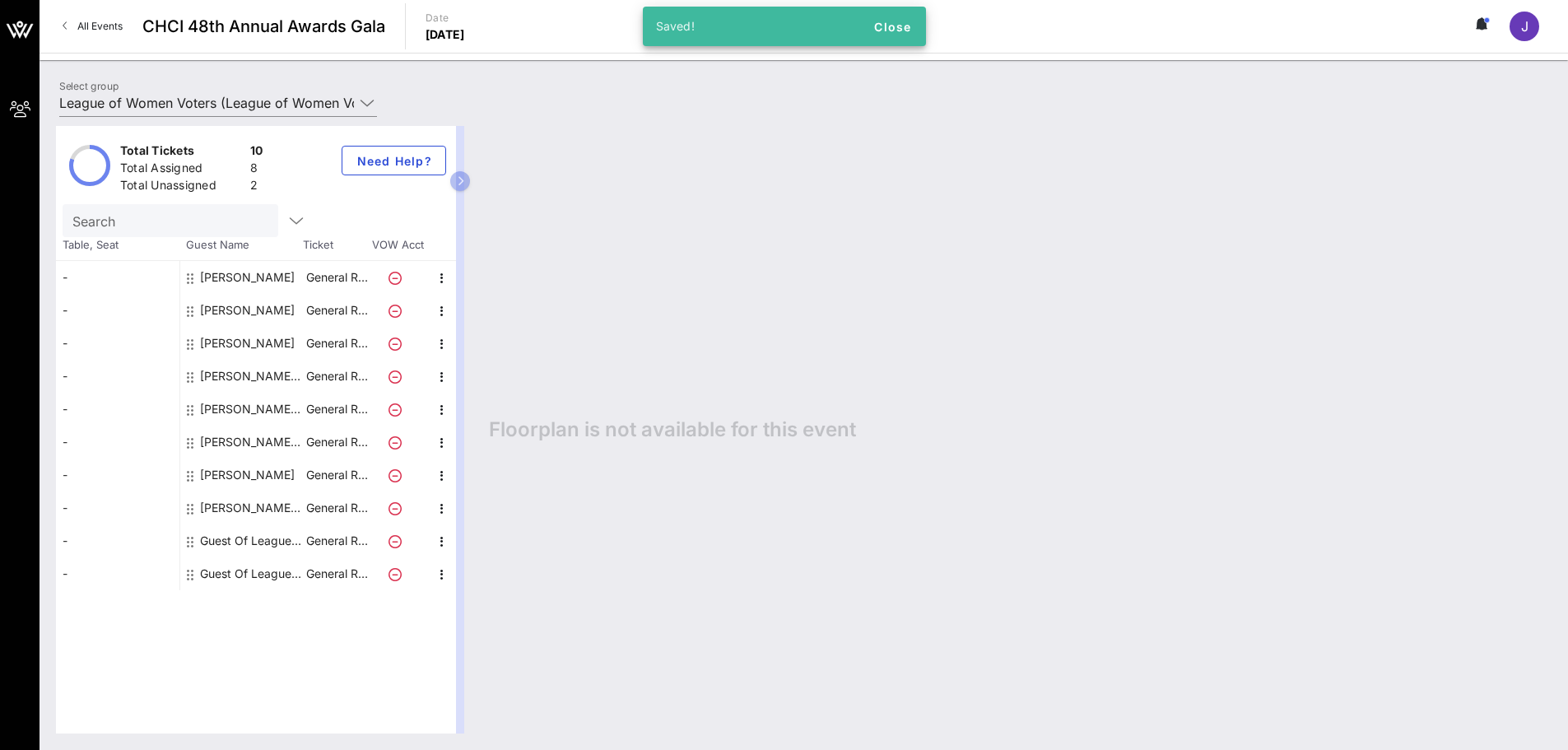
click at [262, 509] on div "[PERSON_NAME] League of Women Voters" at bounding box center [252, 507] width 103 height 33
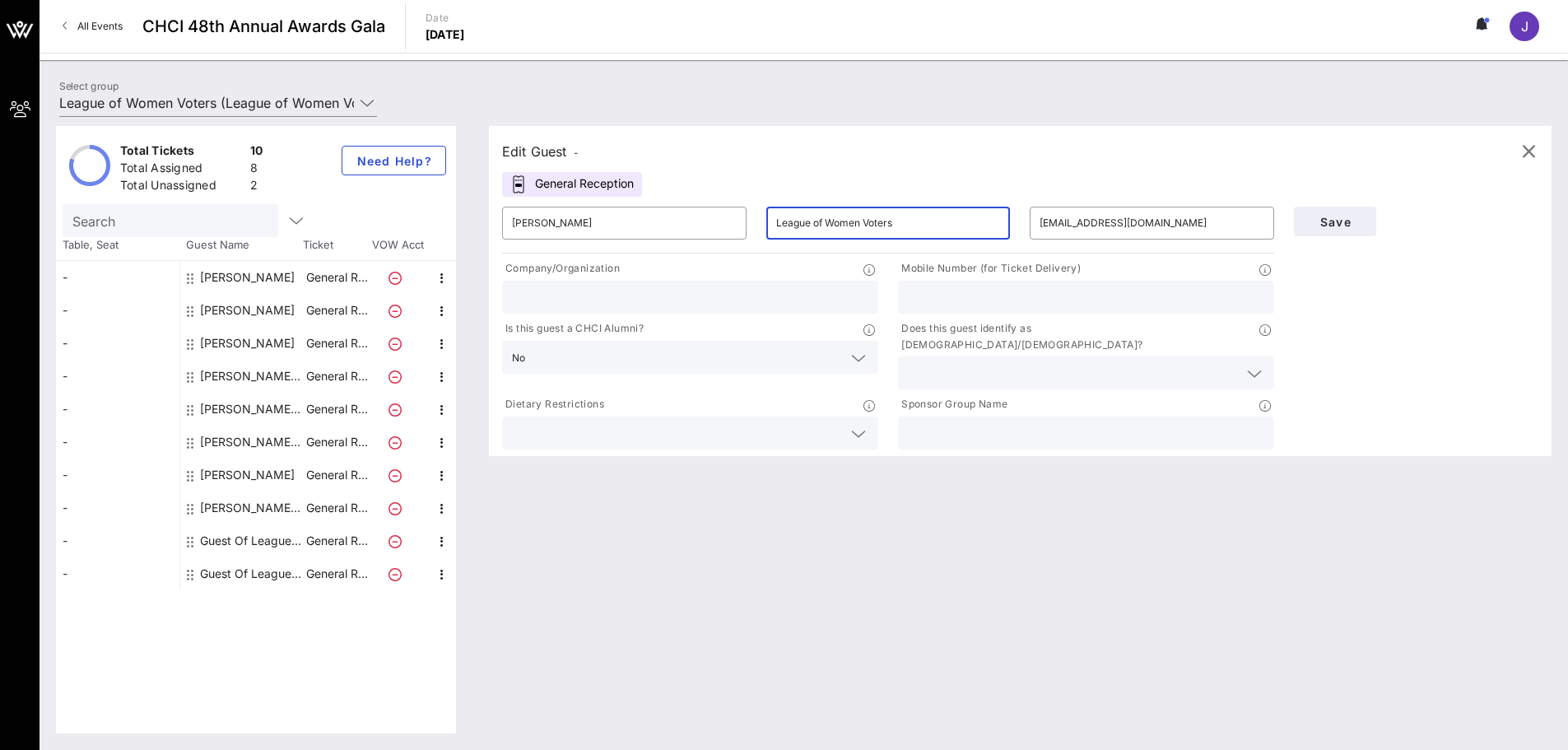
drag, startPoint x: 900, startPoint y: 223, endPoint x: 746, endPoint y: 224, distance: 154.0
click at [746, 224] on div "​ [PERSON_NAME] ​ League of Women Voters ​ [EMAIL_ADDRESS][DOMAIN_NAME]" at bounding box center [887, 222] width 792 height 53
click at [625, 306] on input "text" at bounding box center [690, 297] width 357 height 22
paste input "League of Women Voters"
type input "League of Women Voters"
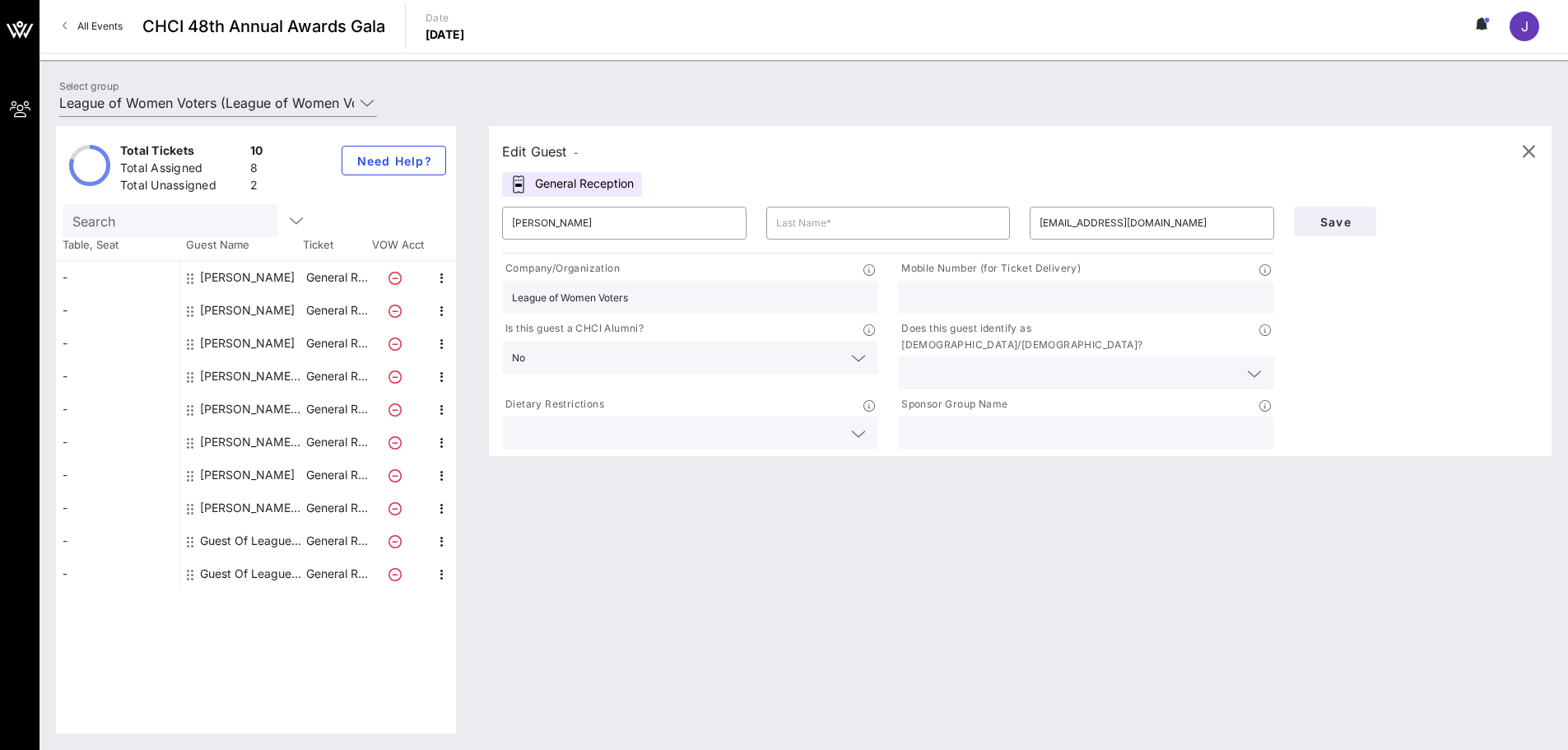
click at [962, 422] on input "text" at bounding box center [1086, 433] width 357 height 22
paste input "League of Women Voters"
type input "League of Women Voters"
drag, startPoint x: 591, startPoint y: 224, endPoint x: 545, endPoint y: 223, distance: 46.0
click at [545, 223] on input "[PERSON_NAME]" at bounding box center [623, 223] width 224 height 26
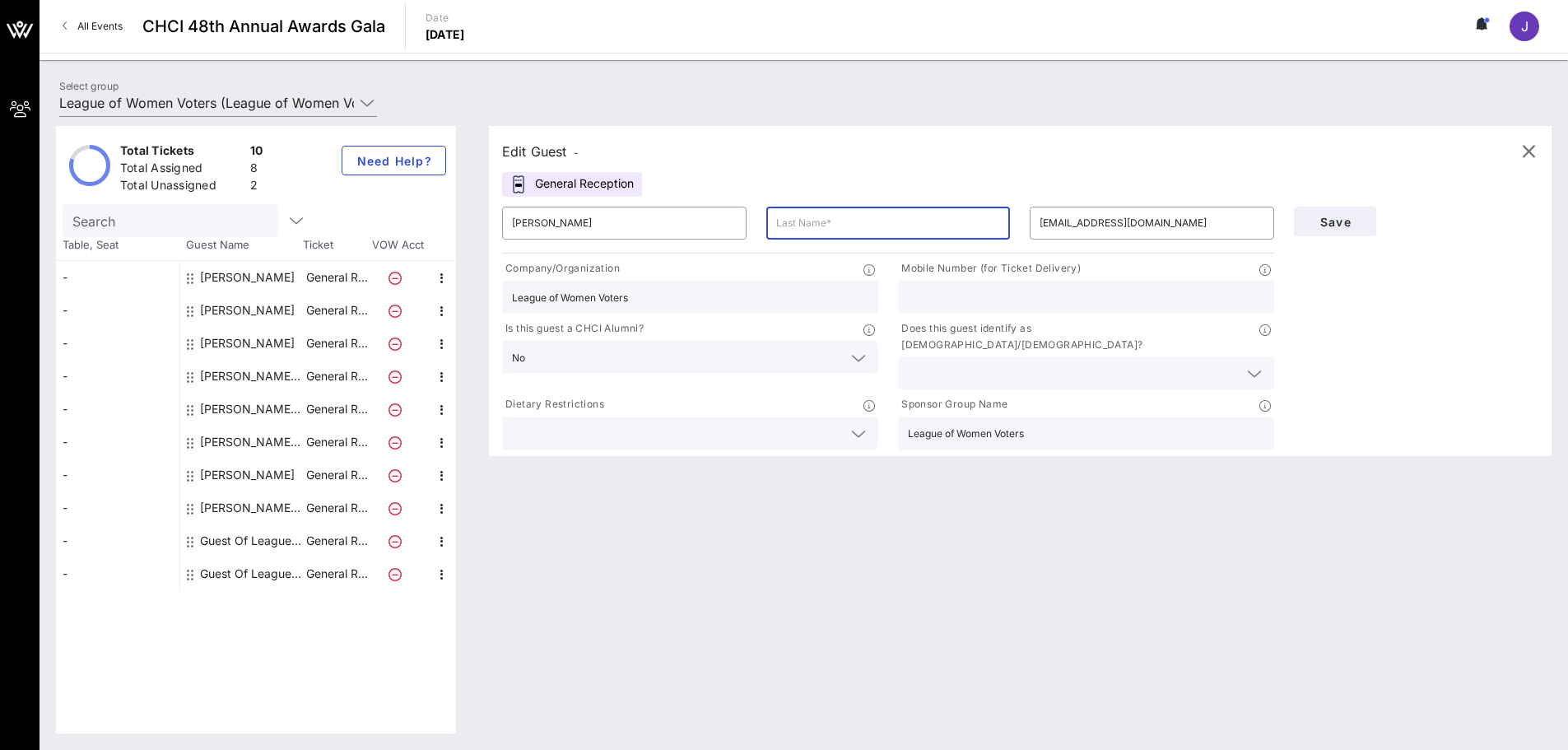
click at [916, 211] on input "text" at bounding box center [888, 223] width 224 height 26
paste input "[PERSON_NAME]"
type input "[PERSON_NAME]"
click at [291, 535] on div "Guest Of League of Women Voters" at bounding box center [252, 540] width 103 height 33
type input "Guest Of"
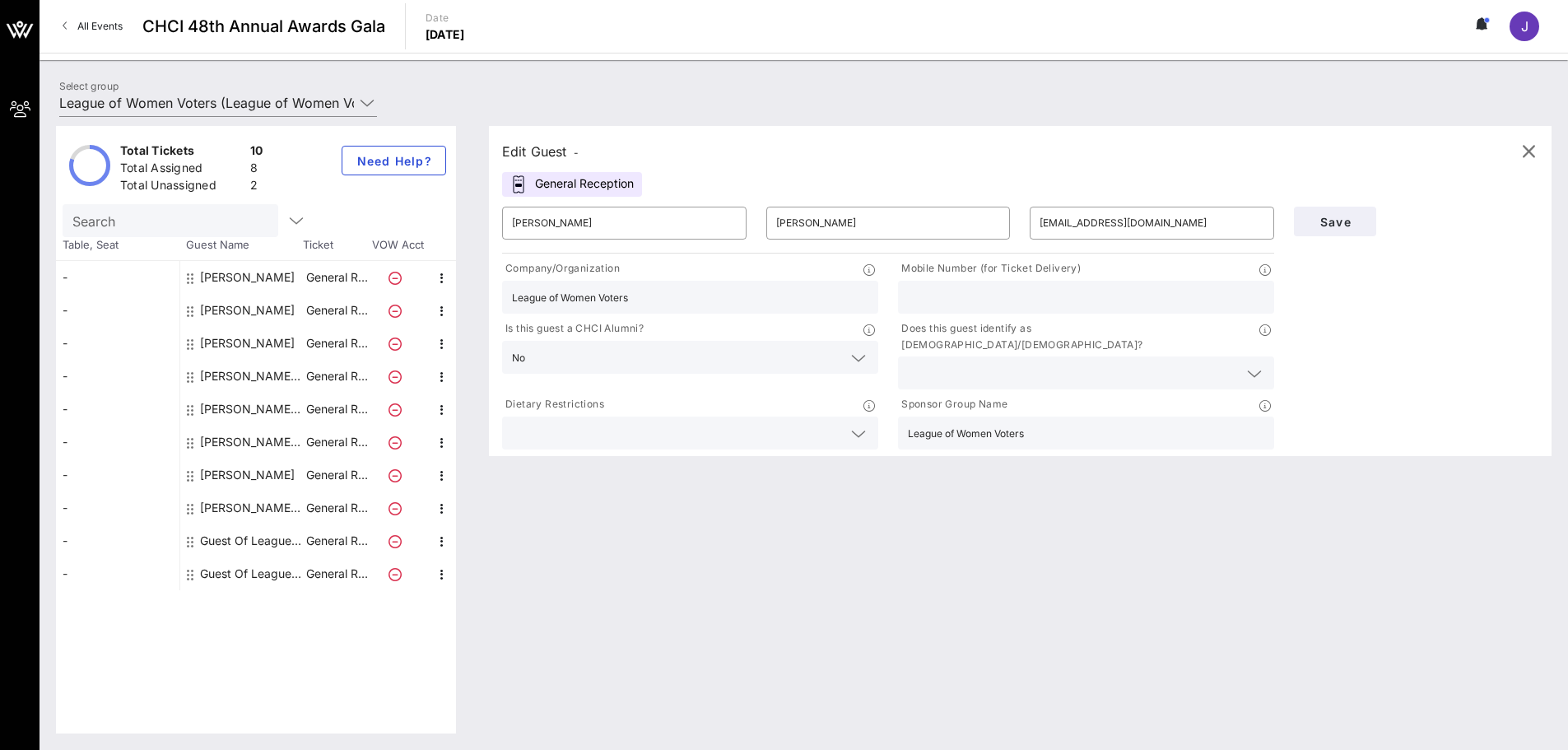
type input "League of Women Voters"
click at [255, 503] on div "[PERSON_NAME] League of Women Voters" at bounding box center [252, 507] width 103 height 33
type input "[PERSON_NAME]"
type input "[EMAIL_ADDRESS][DOMAIN_NAME]"
drag, startPoint x: 903, startPoint y: 224, endPoint x: 751, endPoint y: 234, distance: 152.3
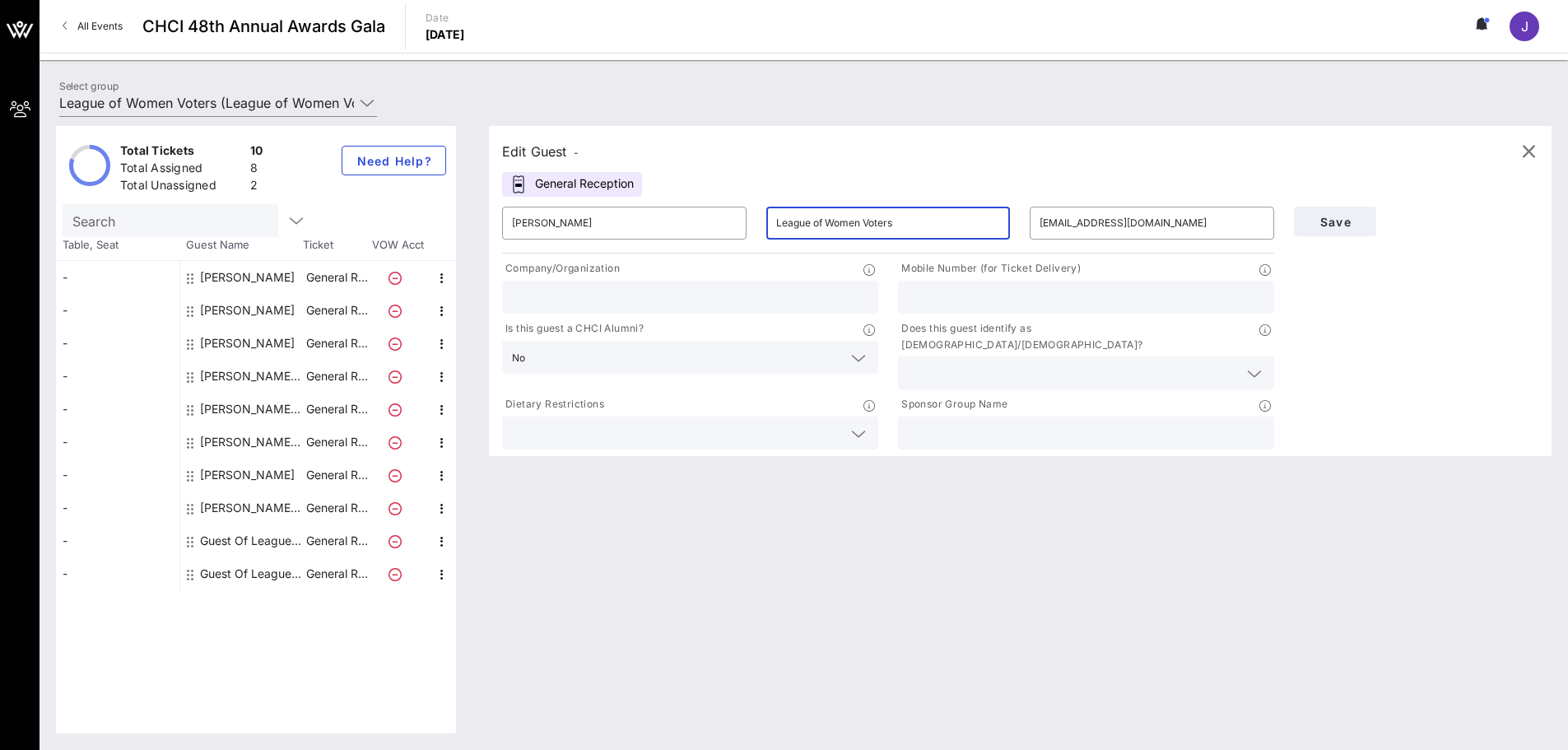
click at [751, 234] on div "​ [PERSON_NAME] ​ League of Women Voters ​ [EMAIL_ADDRESS][DOMAIN_NAME]" at bounding box center [887, 222] width 792 height 53
click at [930, 422] on input "text" at bounding box center [1086, 433] width 357 height 22
paste input "League of Women Voters"
type input "League of Women Voters"
click at [695, 308] on div at bounding box center [690, 297] width 357 height 33
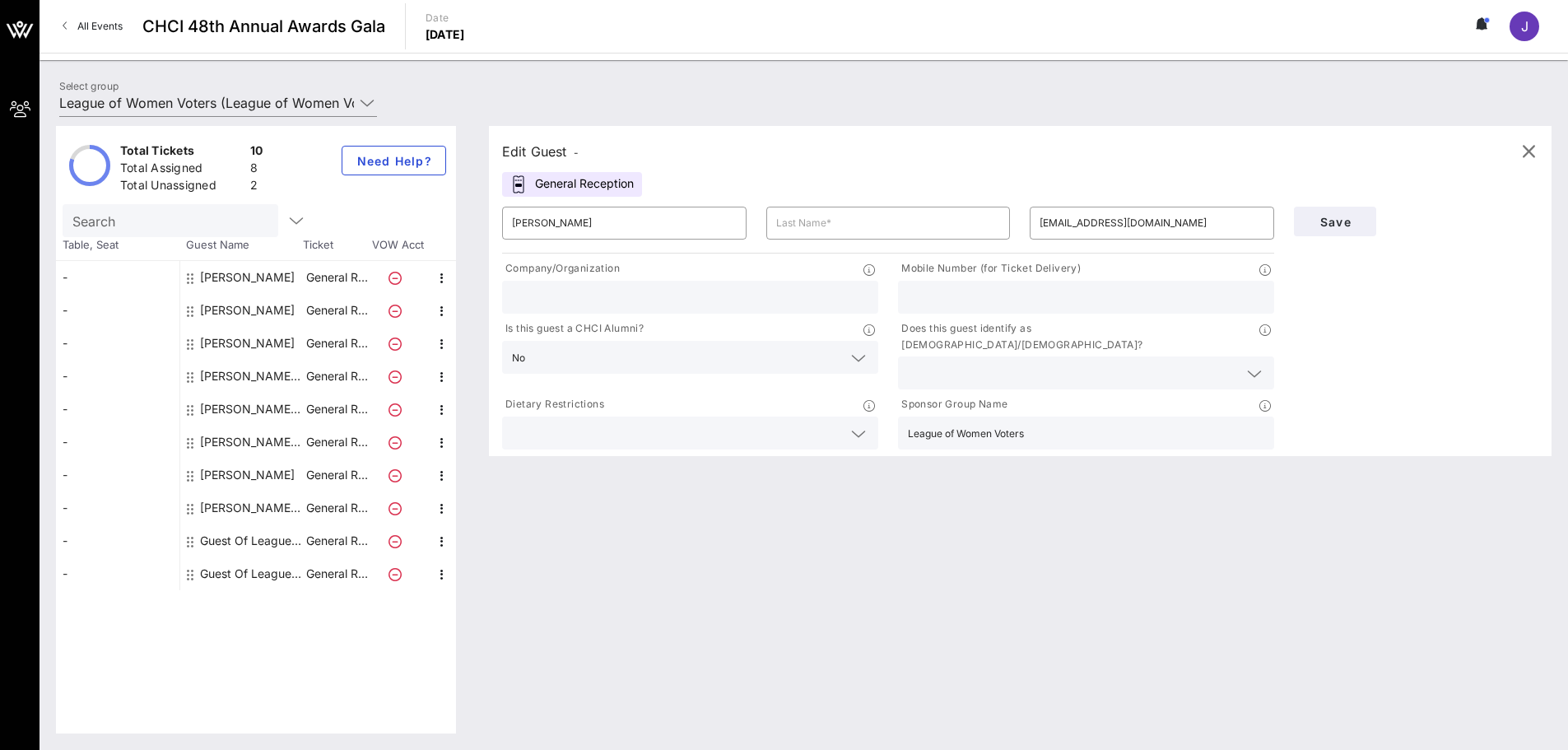
paste input "League of Women Voters"
type input "League of Women Voters"
drag, startPoint x: 614, startPoint y: 225, endPoint x: 544, endPoint y: 224, distance: 70.0
click at [544, 224] on input "[PERSON_NAME]" at bounding box center [623, 223] width 224 height 26
click at [863, 223] on input "text" at bounding box center [888, 223] width 224 height 26
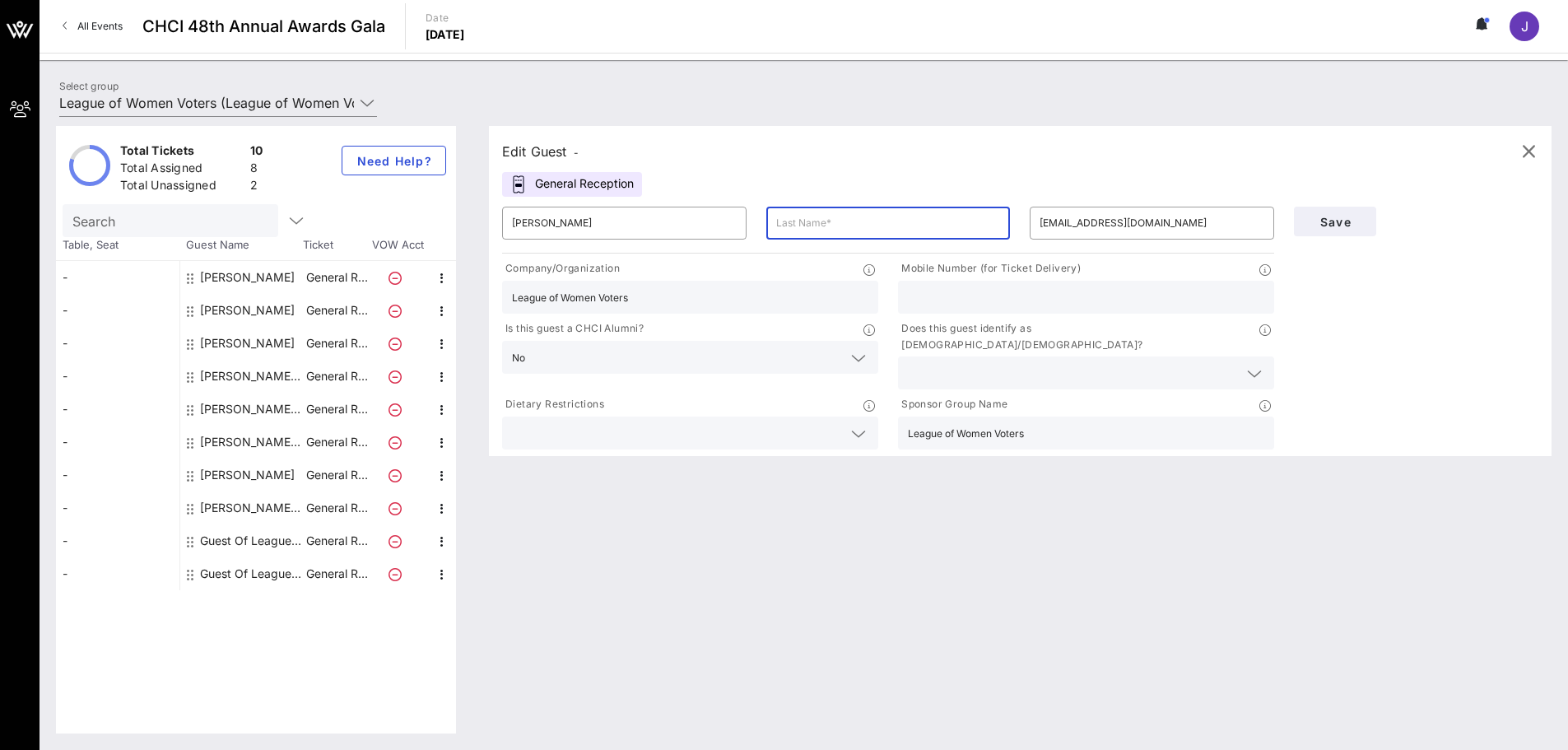
paste input "[PERSON_NAME]"
type input "[PERSON_NAME]"
click at [1349, 225] on span "Save" at bounding box center [1335, 222] width 56 height 14
